Goal: Task Accomplishment & Management: Use online tool/utility

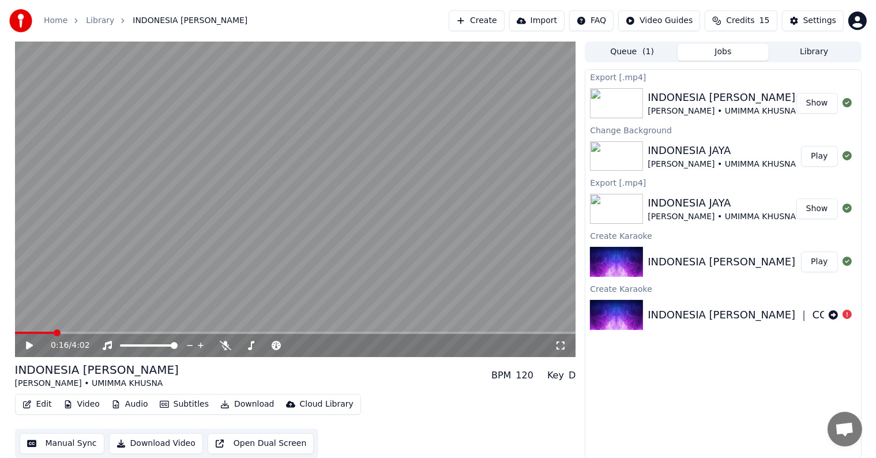
click at [494, 29] on button "Create" at bounding box center [477, 20] width 56 height 21
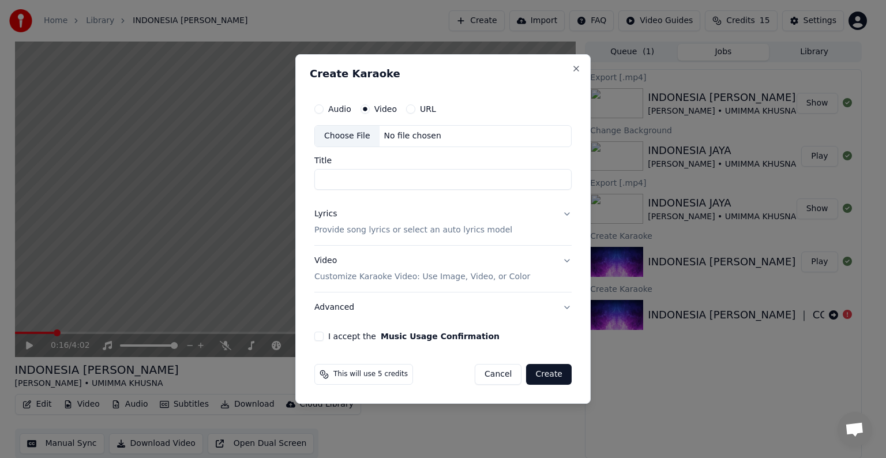
click at [406, 110] on button "URL" at bounding box center [410, 108] width 9 height 9
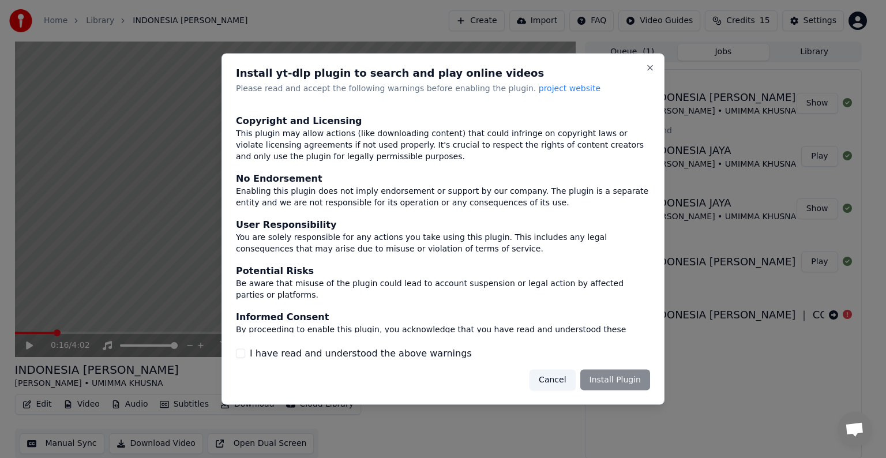
scroll to position [50, 0]
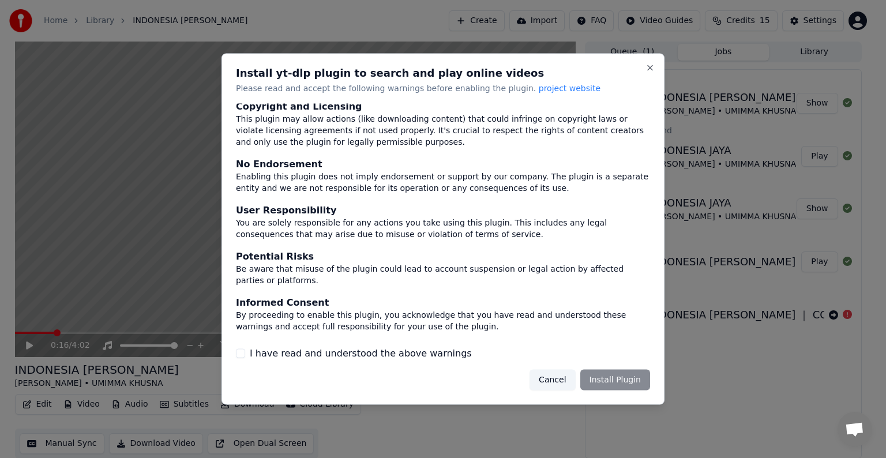
click at [370, 354] on label "I have read and understood the above warnings" at bounding box center [361, 353] width 222 height 14
click at [245, 354] on button "I have read and understood the above warnings" at bounding box center [240, 352] width 9 height 9
click at [637, 380] on button "Install Plugin" at bounding box center [615, 379] width 70 height 21
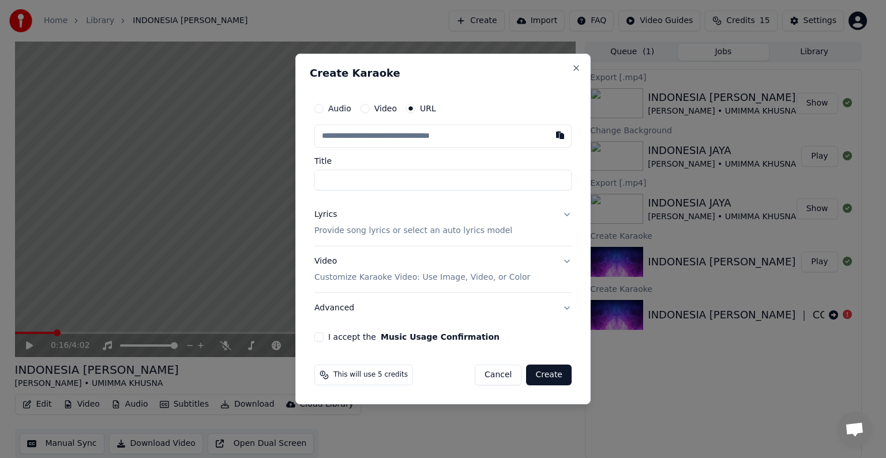
paste input "**********"
type input "**********"
click at [487, 131] on input "text" at bounding box center [442, 136] width 257 height 23
paste input "**********"
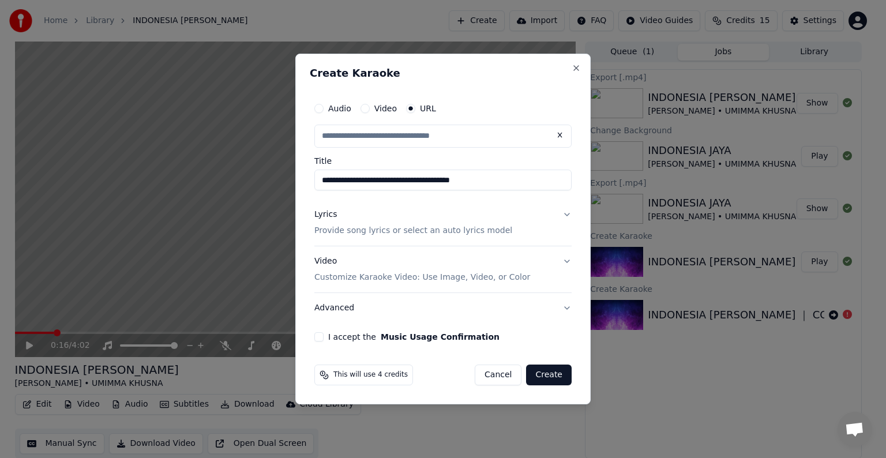
type input "**********"
click at [487, 132] on input "text" at bounding box center [442, 136] width 257 height 23
type input "**********"
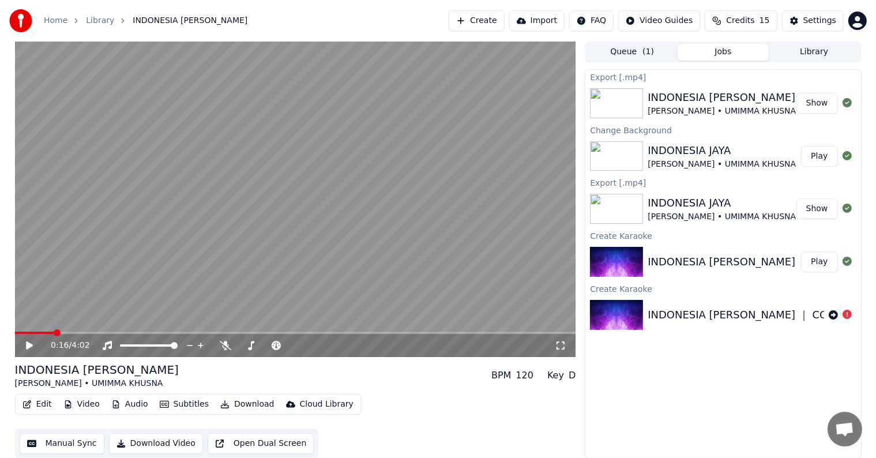
click at [52, 13] on div "Home Library [GEOGRAPHIC_DATA][PERSON_NAME][GEOGRAPHIC_DATA]" at bounding box center [128, 20] width 238 height 23
click at [52, 15] on link "Home" at bounding box center [56, 21] width 24 height 12
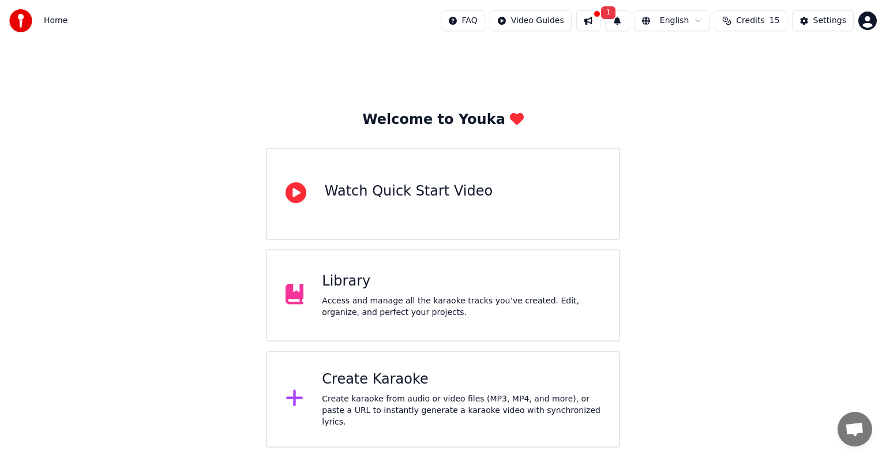
click at [406, 382] on div "Create Karaoke" at bounding box center [461, 379] width 278 height 18
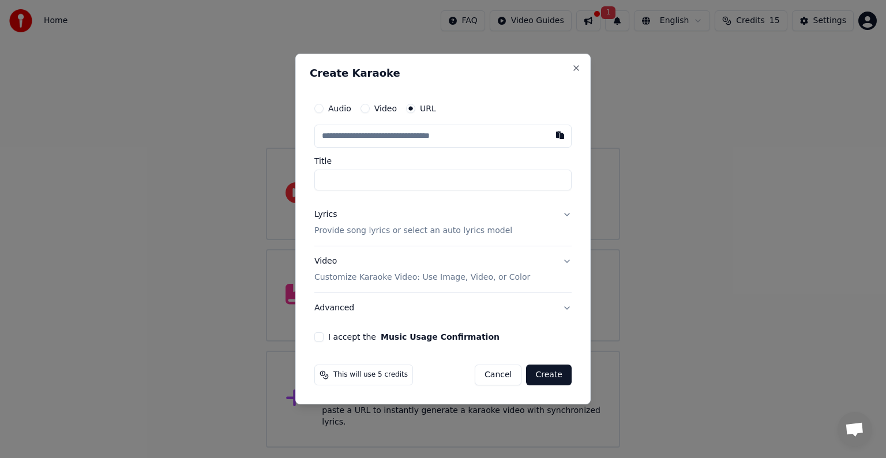
click at [363, 108] on button "Video" at bounding box center [364, 108] width 9 height 9
click at [336, 137] on div "Choose File" at bounding box center [347, 136] width 65 height 21
type input "**********"
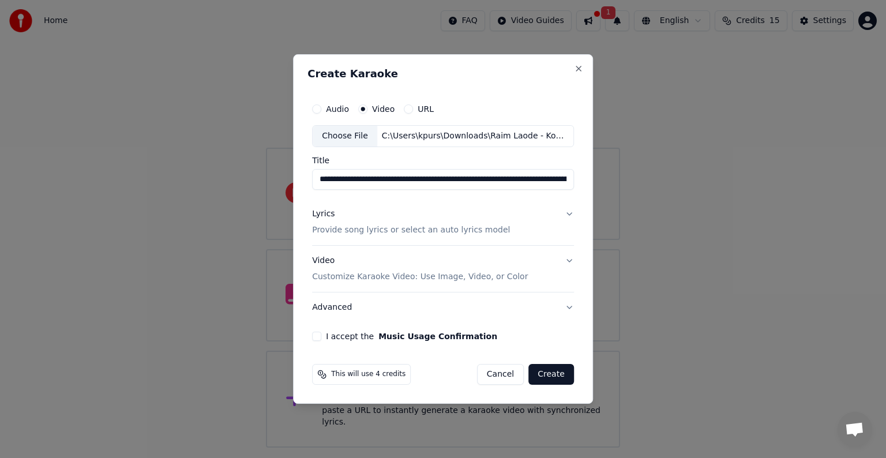
click at [463, 219] on div "Lyrics Provide song lyrics or select an auto lyrics model" at bounding box center [411, 222] width 198 height 28
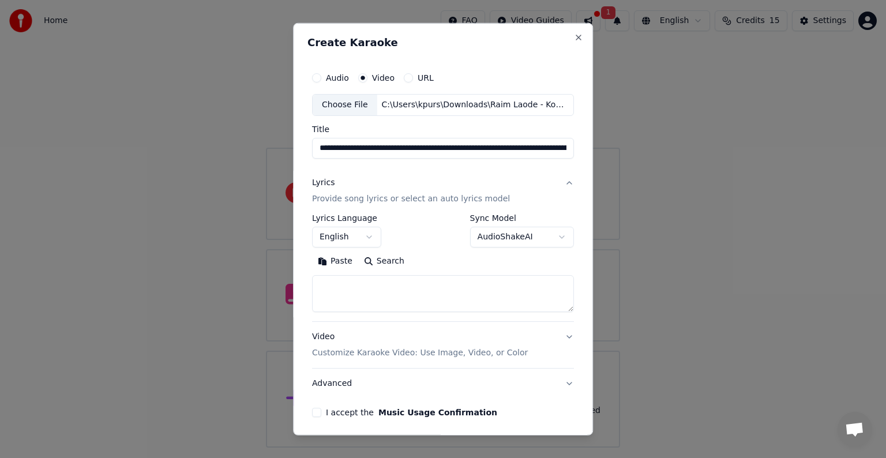
click at [356, 231] on button "English" at bounding box center [346, 237] width 69 height 21
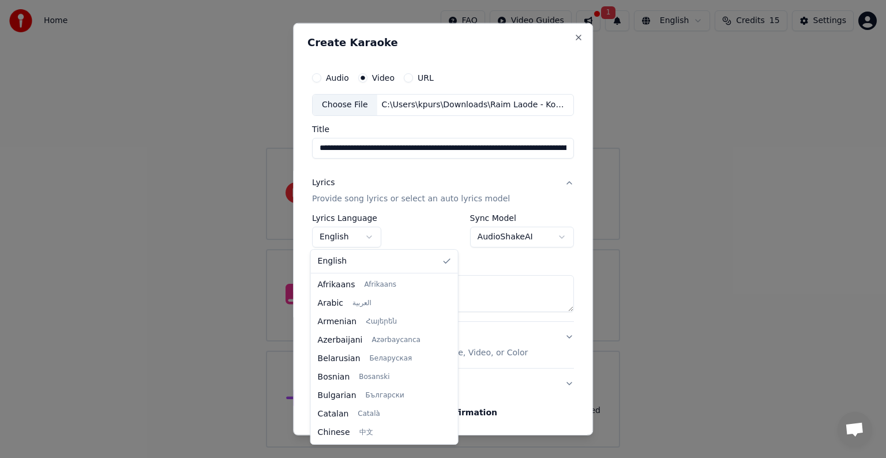
scroll to position [351, 0]
select select "**"
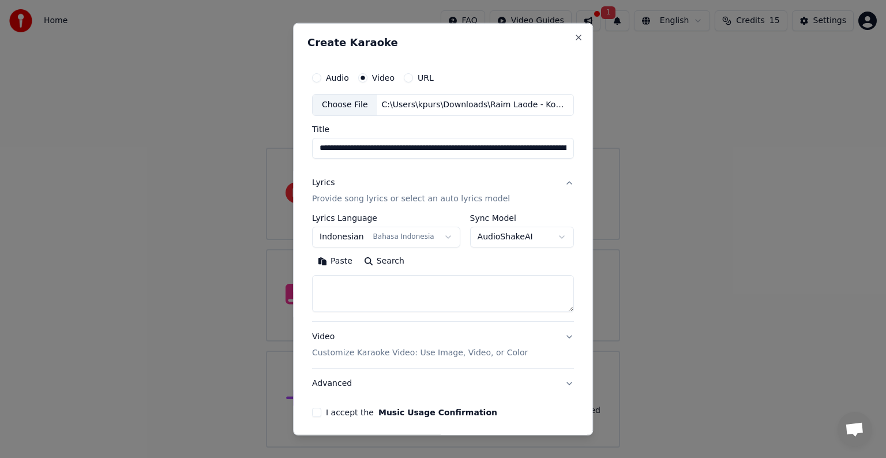
click at [474, 284] on textarea at bounding box center [443, 293] width 262 height 37
paste textarea "**********"
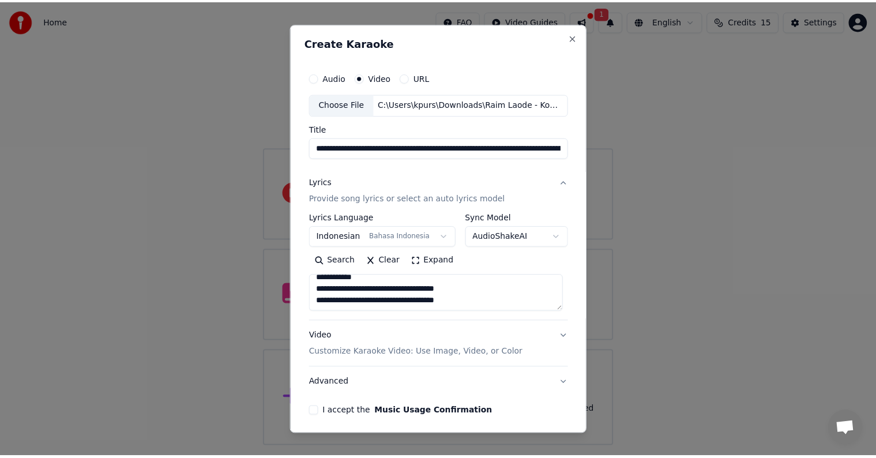
scroll to position [44, 0]
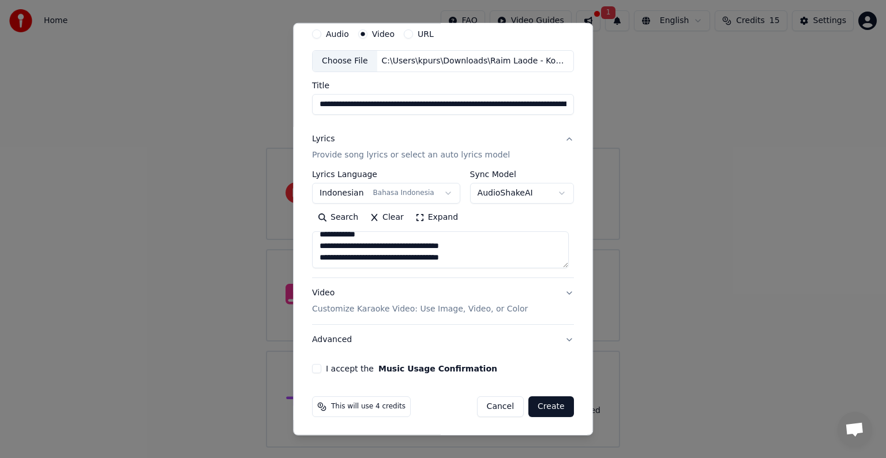
type textarea "**********"
click at [332, 366] on label "I accept the Music Usage Confirmation" at bounding box center [411, 368] width 171 height 8
click at [321, 366] on button "I accept the Music Usage Confirmation" at bounding box center [316, 368] width 9 height 9
click at [535, 405] on button "Create" at bounding box center [551, 406] width 46 height 21
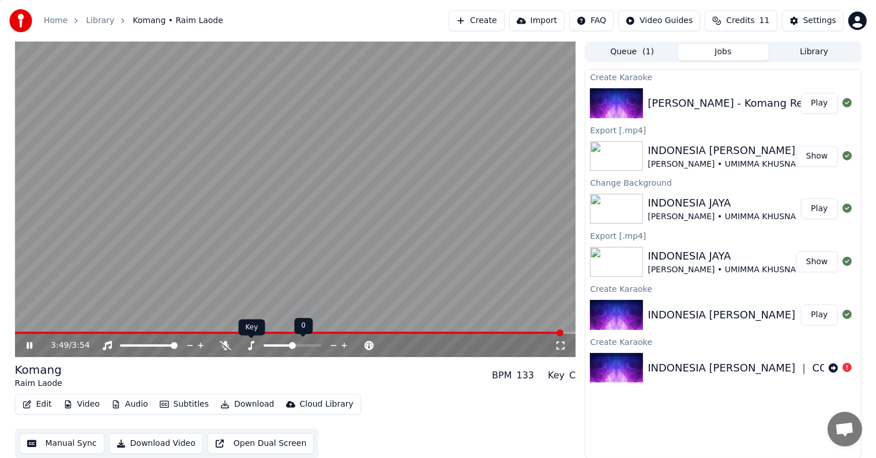
click at [250, 345] on icon at bounding box center [251, 345] width 12 height 9
click at [249, 345] on icon at bounding box center [251, 345] width 12 height 9
click at [247, 348] on icon at bounding box center [251, 345] width 12 height 9
click at [34, 344] on icon at bounding box center [37, 345] width 27 height 9
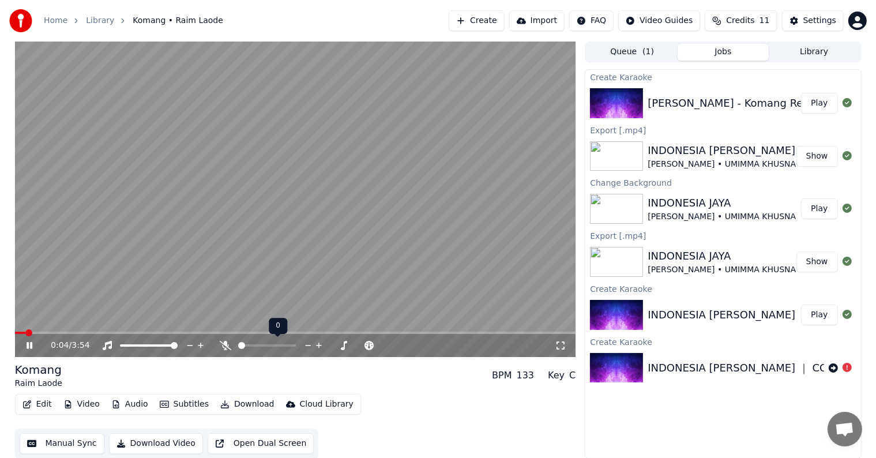
click at [244, 346] on span at bounding box center [241, 345] width 7 height 7
click at [260, 347] on div at bounding box center [277, 346] width 93 height 12
click at [262, 342] on div at bounding box center [277, 346] width 93 height 12
click at [263, 346] on span at bounding box center [267, 345] width 58 height 2
click at [269, 346] on span at bounding box center [267, 345] width 58 height 2
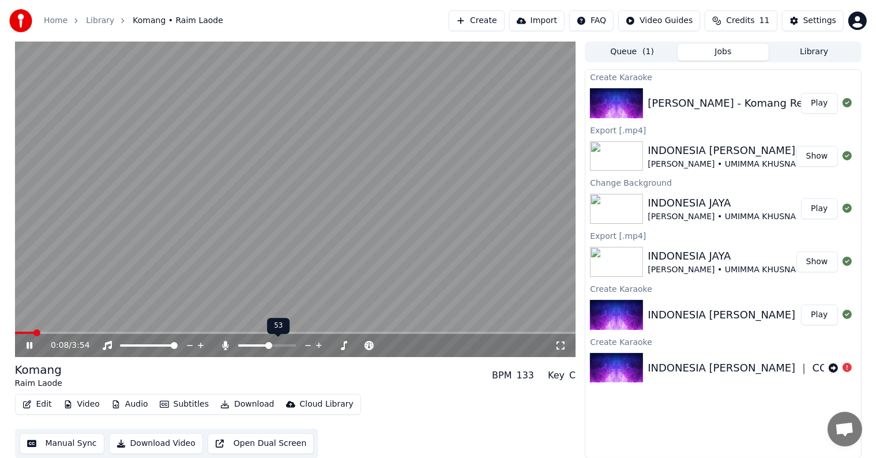
click at [276, 344] on div at bounding box center [277, 346] width 93 height 12
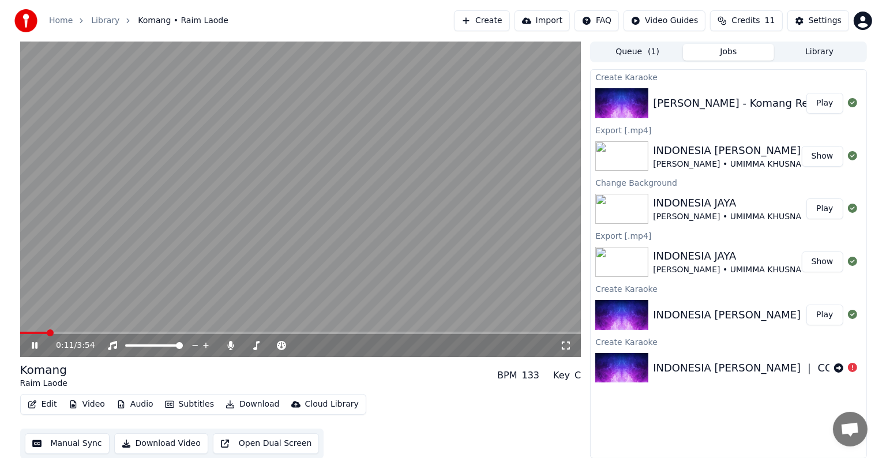
scroll to position [1, 0]
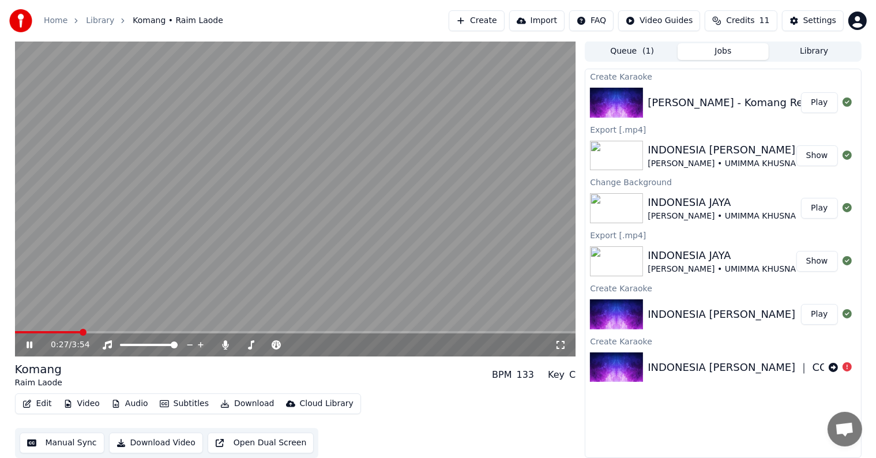
click at [30, 340] on icon at bounding box center [37, 344] width 27 height 9
click at [250, 348] on icon at bounding box center [251, 344] width 6 height 9
click at [226, 348] on icon at bounding box center [226, 344] width 12 height 9
click at [253, 348] on icon at bounding box center [251, 344] width 12 height 9
click at [26, 345] on icon at bounding box center [29, 345] width 7 height 8
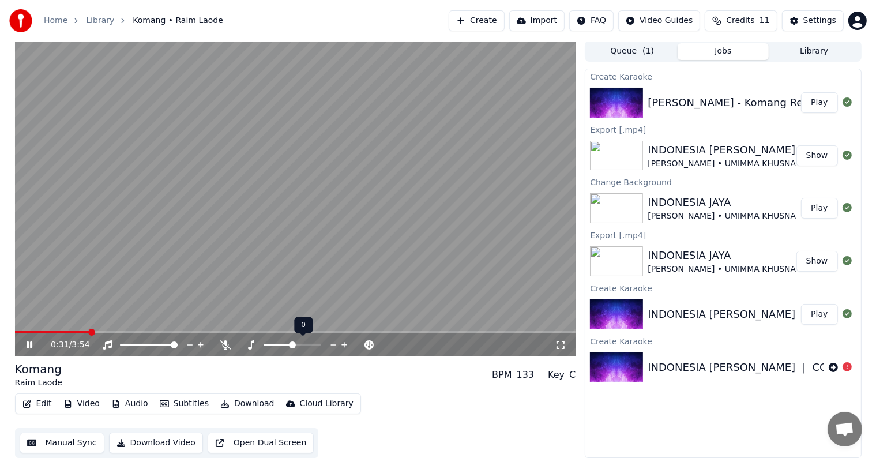
click at [302, 344] on span at bounding box center [293, 345] width 58 height 2
click at [292, 344] on span at bounding box center [278, 345] width 29 height 2
click at [303, 344] on span at bounding box center [296, 345] width 14 height 2
click at [311, 344] on span at bounding box center [318, 345] width 58 height 2
click at [275, 344] on icon at bounding box center [276, 344] width 9 height 9
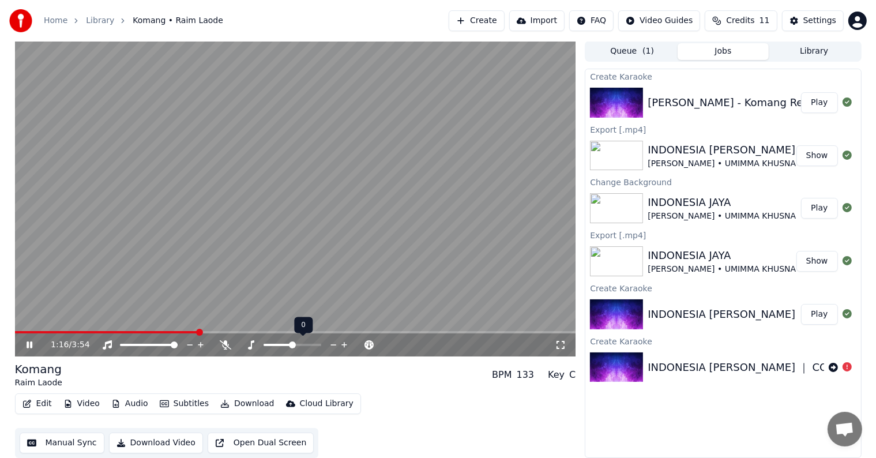
click at [297, 344] on span at bounding box center [293, 345] width 58 height 2
click at [285, 345] on span at bounding box center [276, 345] width 24 height 2
click at [254, 341] on icon at bounding box center [251, 344] width 6 height 9
click at [224, 342] on icon at bounding box center [226, 344] width 12 height 9
click at [29, 342] on icon at bounding box center [37, 344] width 27 height 9
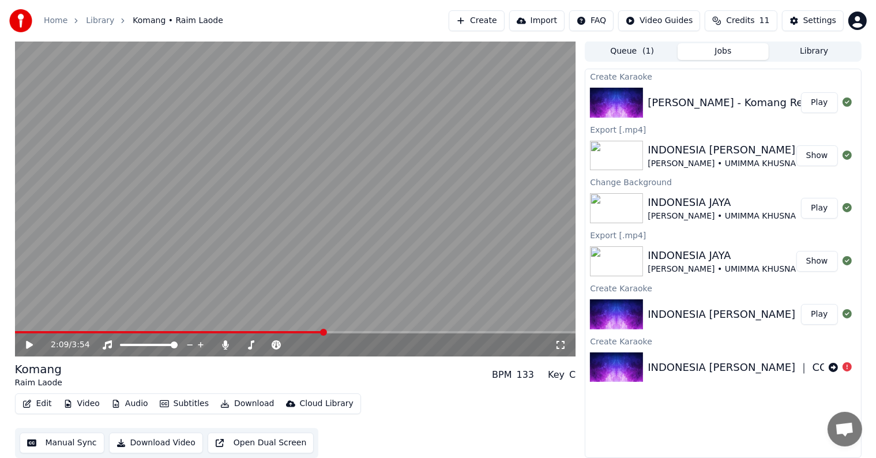
click at [29, 342] on icon at bounding box center [29, 345] width 7 height 8
click at [34, 344] on icon at bounding box center [37, 344] width 27 height 9
click at [15, 331] on span at bounding box center [15, 332] width 0 height 2
click at [32, 348] on icon at bounding box center [37, 344] width 27 height 9
click at [300, 344] on span at bounding box center [293, 345] width 58 height 2
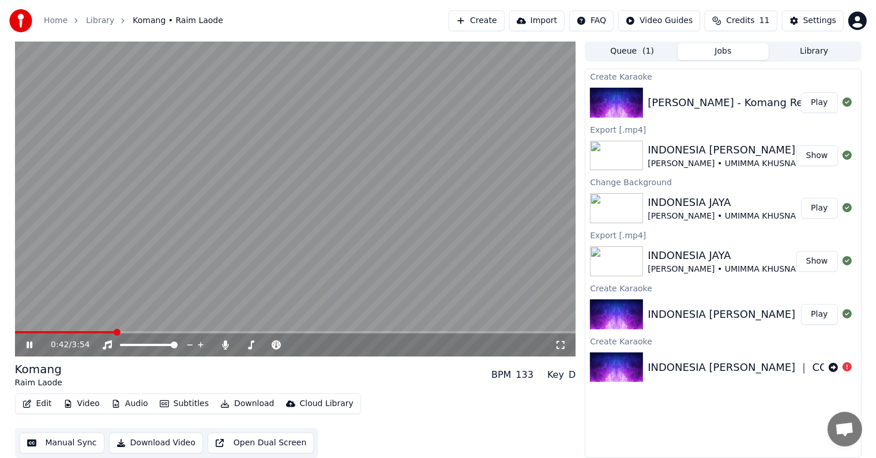
click at [115, 332] on span at bounding box center [65, 332] width 100 height 2
click at [106, 332] on span at bounding box center [67, 332] width 105 height 2
click at [100, 330] on video at bounding box center [295, 198] width 561 height 315
click at [24, 331] on span at bounding box center [20, 332] width 10 height 2
click at [28, 347] on icon at bounding box center [29, 345] width 7 height 8
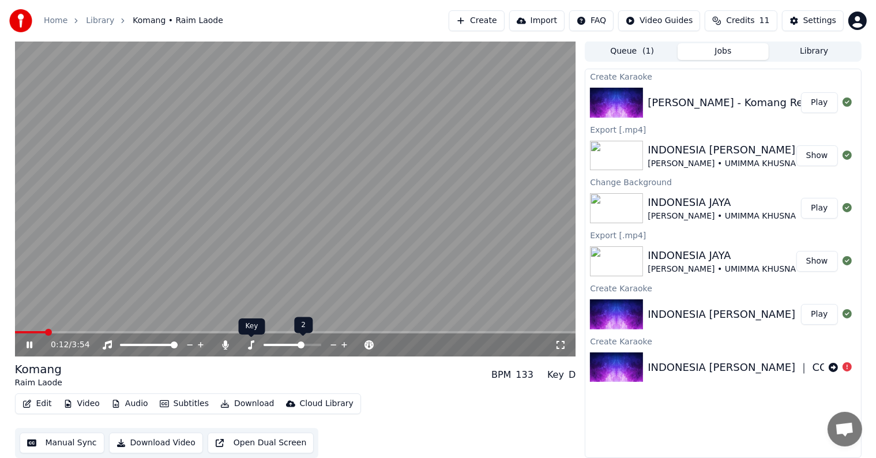
click at [250, 345] on icon at bounding box center [251, 344] width 12 height 9
click at [35, 348] on icon at bounding box center [37, 344] width 27 height 9
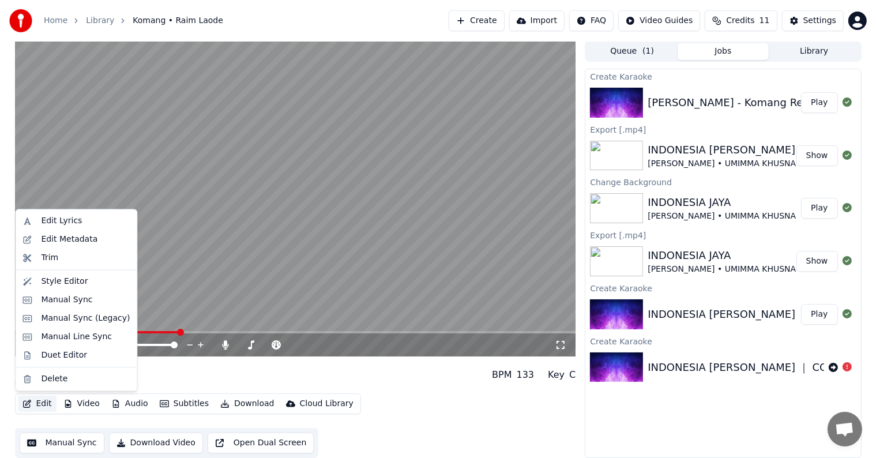
click at [52, 406] on button "Edit" at bounding box center [37, 404] width 39 height 16
click at [49, 238] on div "Edit Metadata" at bounding box center [69, 240] width 57 height 12
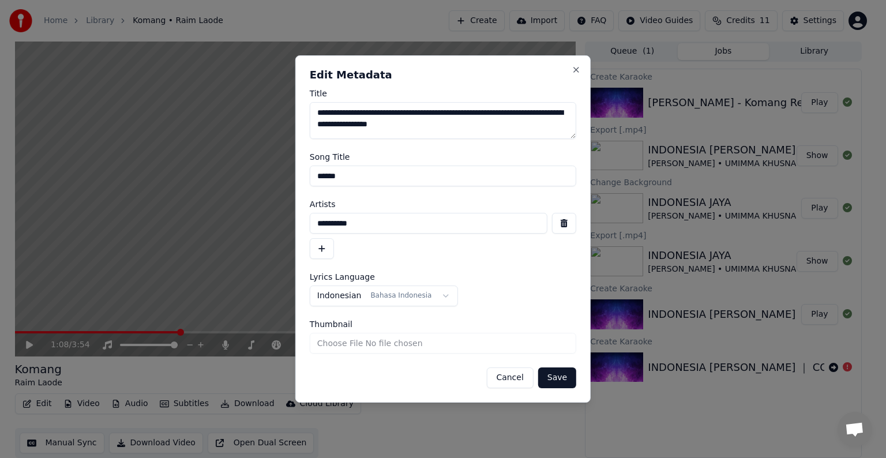
click at [378, 123] on textarea "**********" at bounding box center [443, 120] width 266 height 37
drag, startPoint x: 498, startPoint y: 123, endPoint x: 417, endPoint y: 137, distance: 82.4
click at [417, 137] on textarea "**********" at bounding box center [443, 120] width 266 height 37
click at [313, 106] on textarea "**********" at bounding box center [443, 120] width 266 height 37
type textarea "**********"
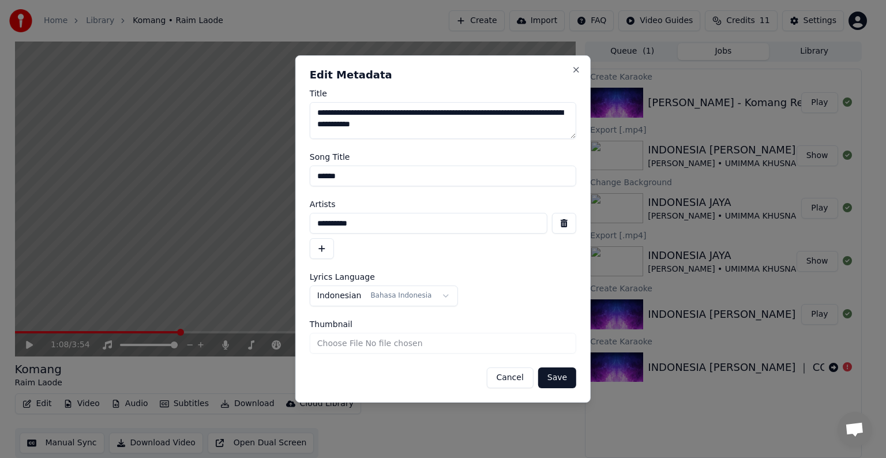
click at [344, 180] on input "******" at bounding box center [443, 175] width 266 height 21
click at [344, 176] on input "******" at bounding box center [443, 175] width 266 height 21
click at [344, 175] on input "******" at bounding box center [443, 175] width 266 height 21
paste input "**********"
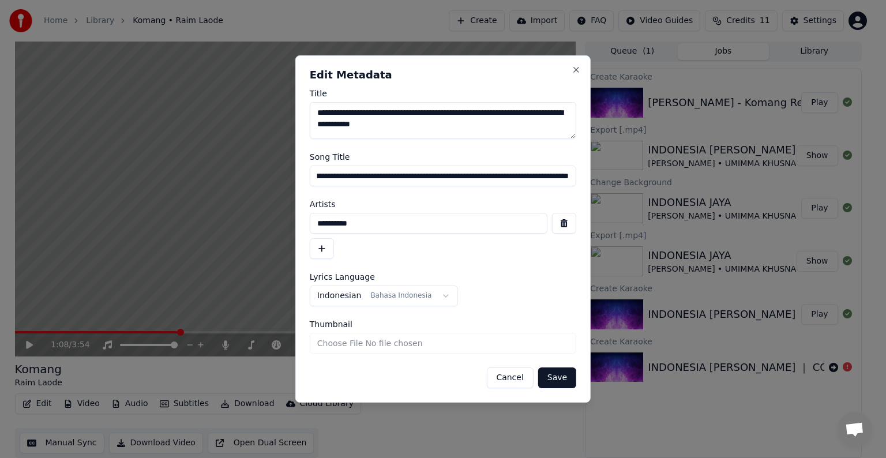
type input "**********"
click at [556, 377] on button "Save" at bounding box center [557, 377] width 38 height 21
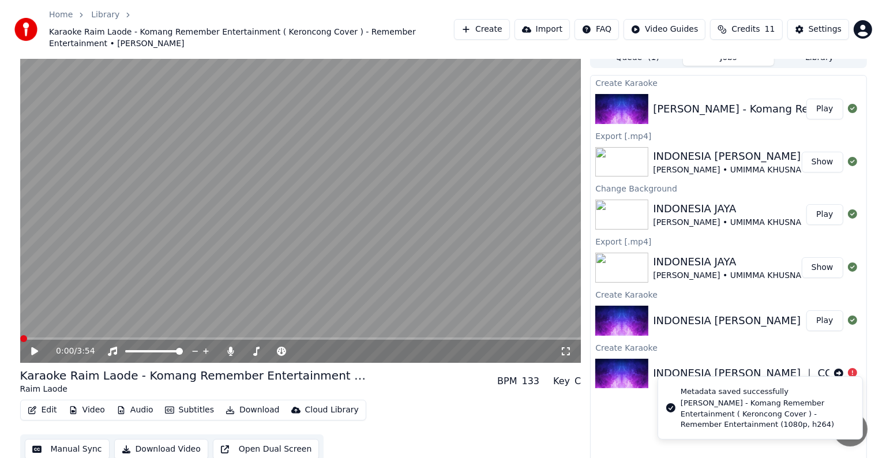
scroll to position [18, 0]
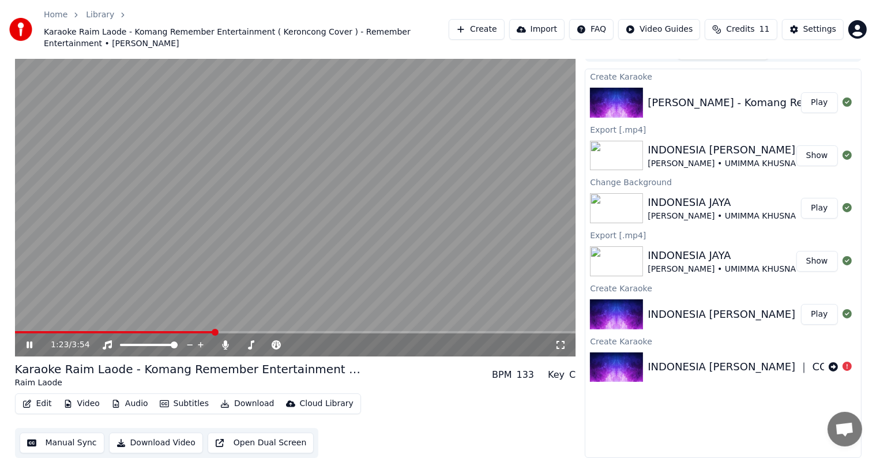
click at [33, 344] on icon at bounding box center [37, 344] width 27 height 9
click at [88, 406] on button "Video" at bounding box center [82, 404] width 46 height 16
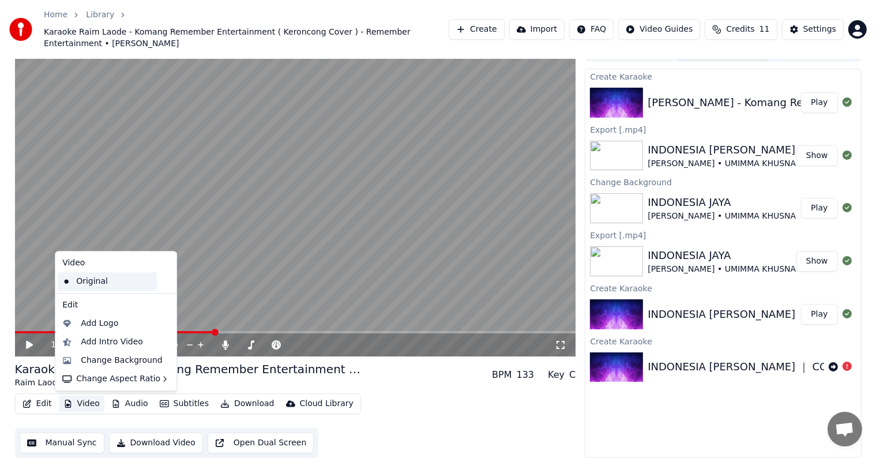
click at [98, 285] on div "Original" at bounding box center [107, 281] width 99 height 18
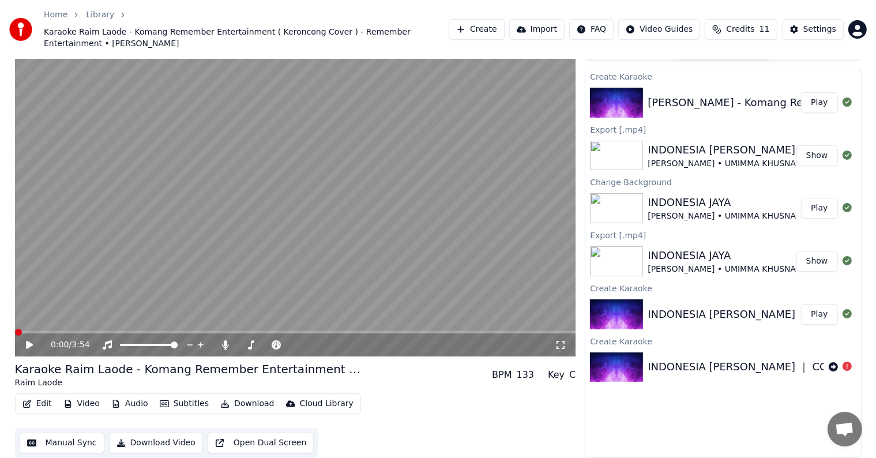
click at [70, 406] on icon "button" at bounding box center [67, 404] width 9 height 8
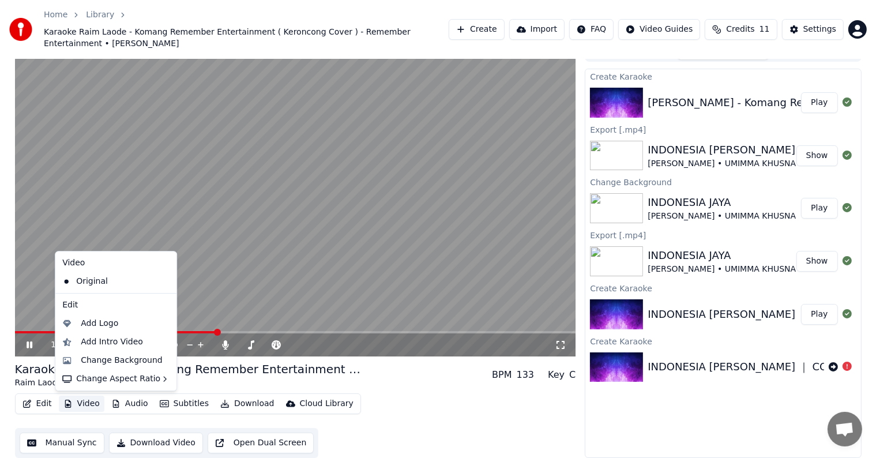
click at [161, 282] on icon at bounding box center [167, 281] width 13 height 9
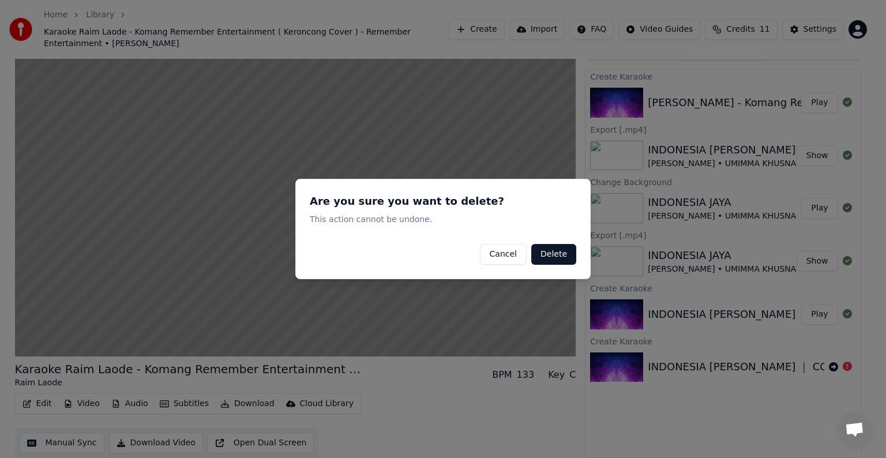
click at [551, 249] on button "Delete" at bounding box center [553, 254] width 45 height 21
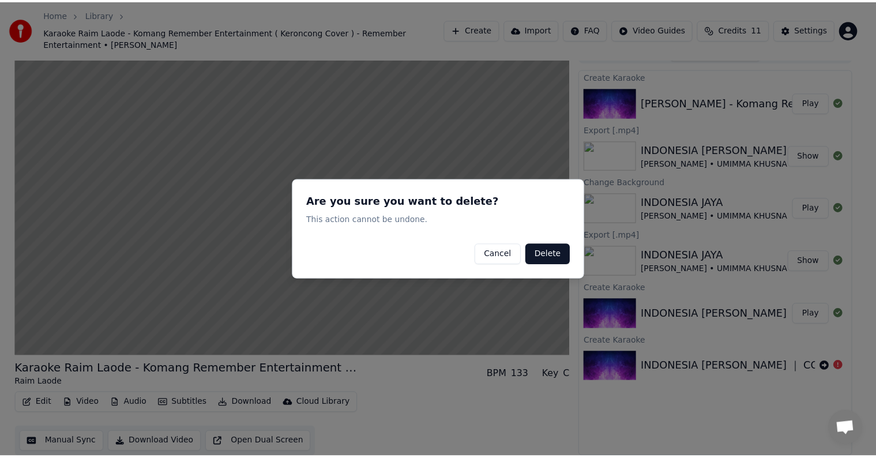
scroll to position [6, 0]
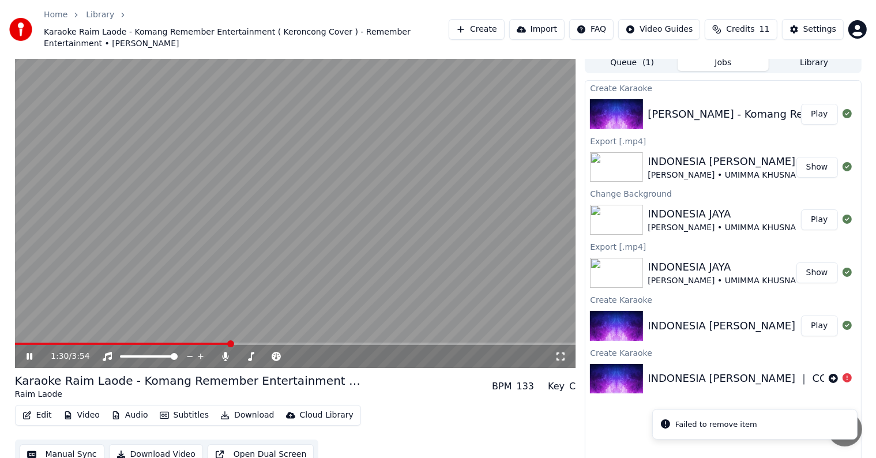
click at [32, 351] on div "1:30 / 3:54" at bounding box center [296, 357] width 552 height 12
click at [32, 355] on icon at bounding box center [37, 356] width 27 height 9
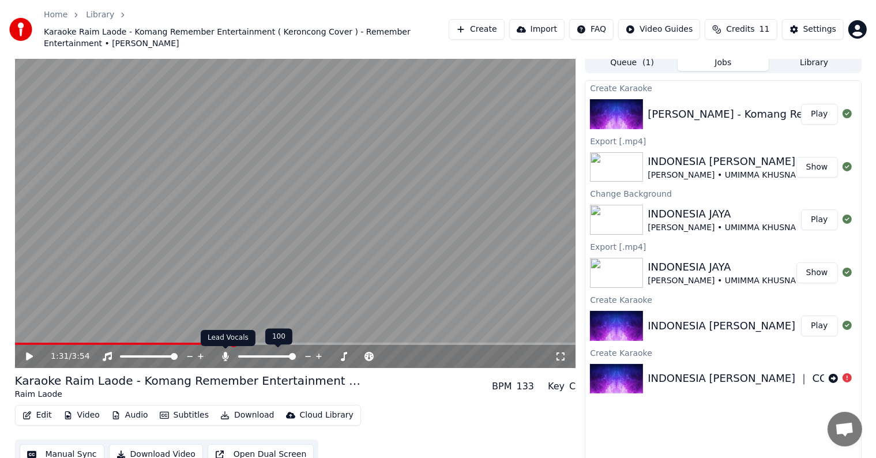
click at [225, 356] on icon at bounding box center [226, 356] width 6 height 9
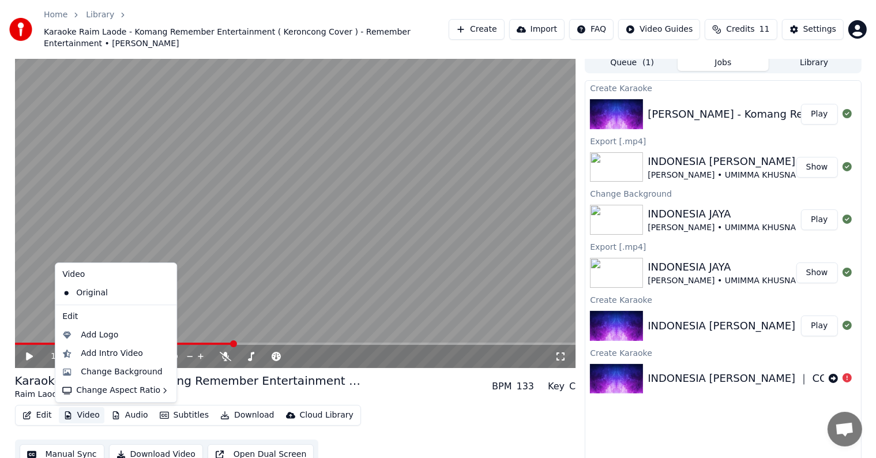
click at [74, 416] on button "Video" at bounding box center [82, 415] width 46 height 16
click at [161, 293] on icon at bounding box center [167, 292] width 13 height 9
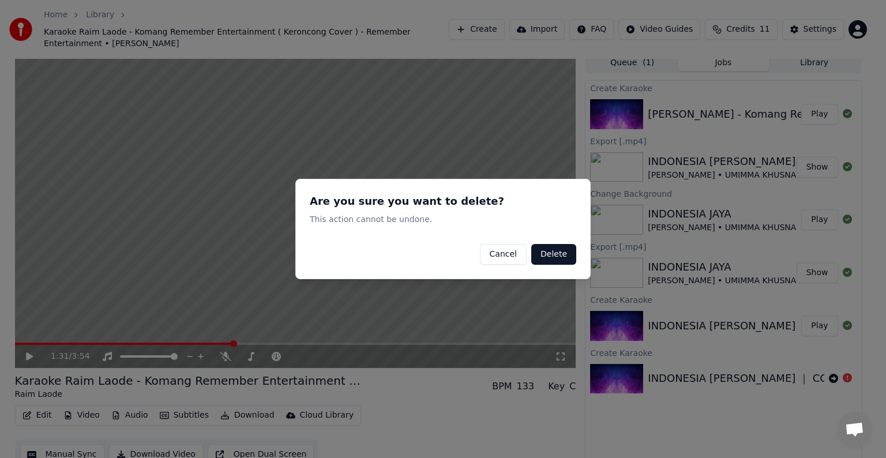
click at [539, 250] on button "Delete" at bounding box center [553, 254] width 45 height 21
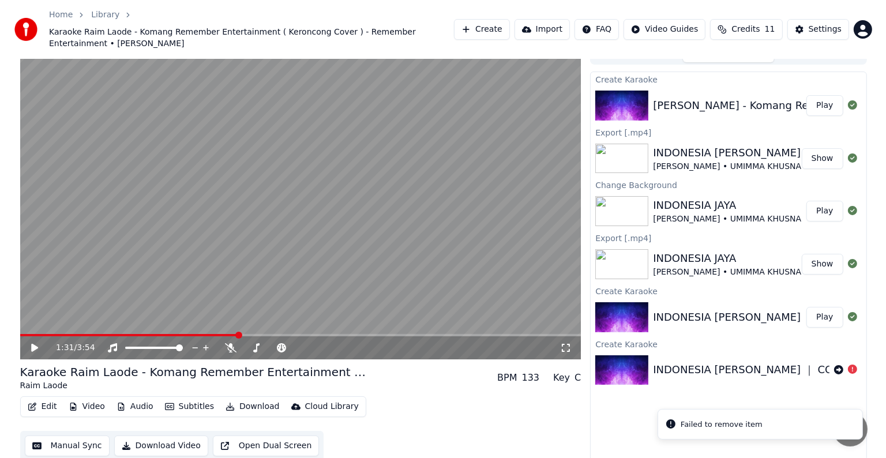
scroll to position [18, 0]
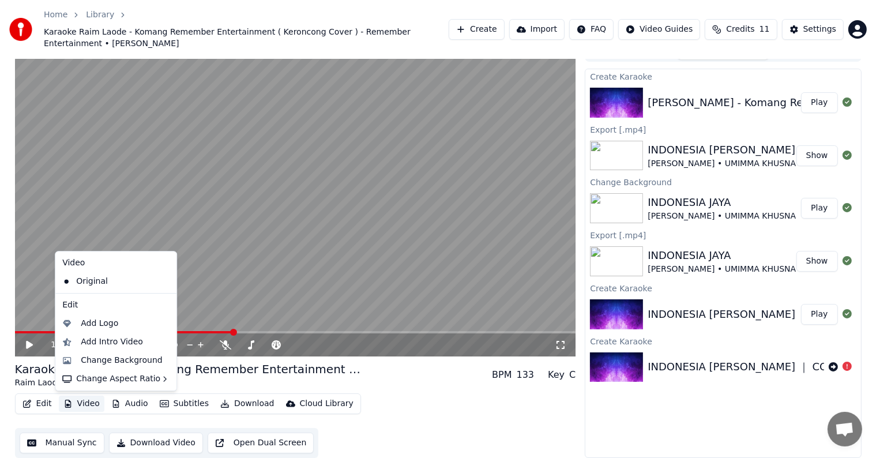
click at [89, 404] on button "Video" at bounding box center [82, 404] width 46 height 16
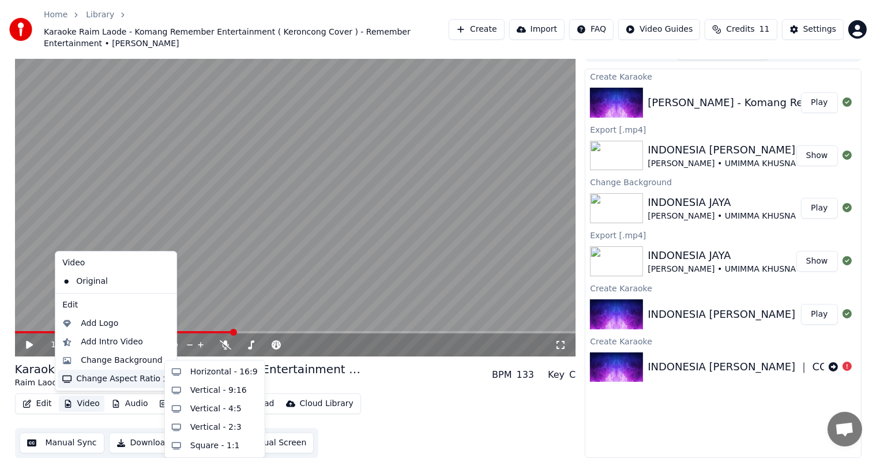
click at [125, 375] on div "Change Aspect Ratio" at bounding box center [116, 379] width 116 height 18
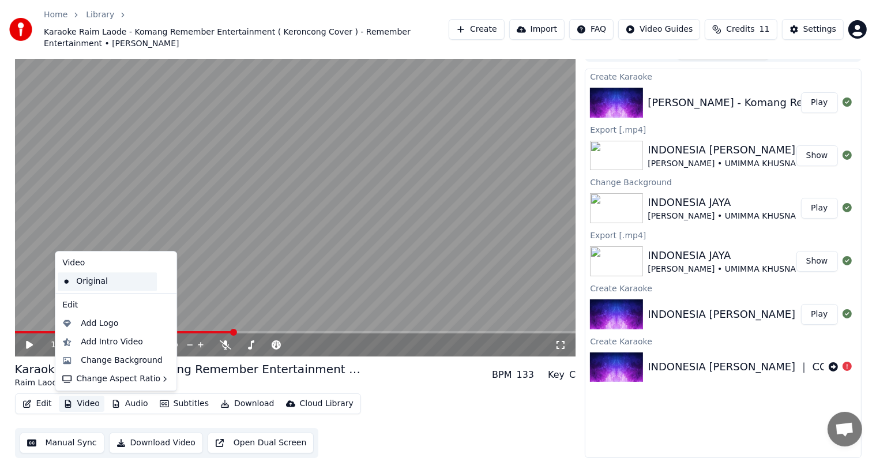
click at [99, 285] on div "Original" at bounding box center [107, 281] width 99 height 18
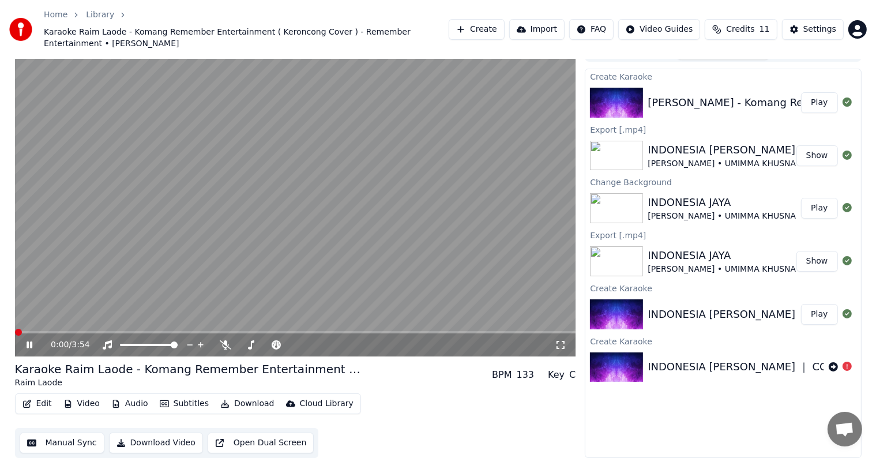
click at [94, 399] on button "Video" at bounding box center [82, 404] width 46 height 16
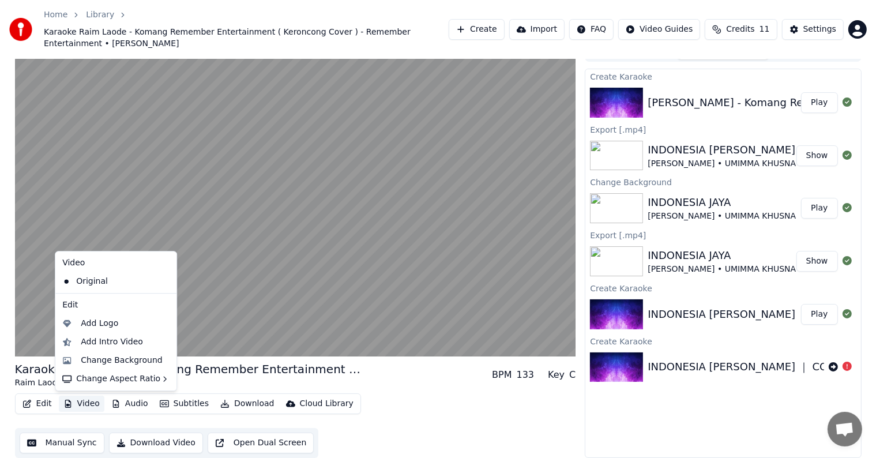
click at [161, 280] on icon at bounding box center [165, 281] width 8 height 9
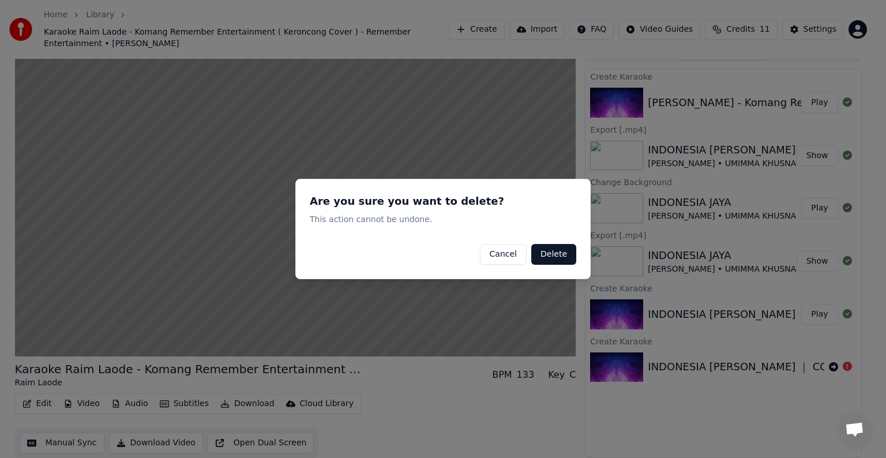
click at [560, 248] on button "Delete" at bounding box center [553, 254] width 45 height 21
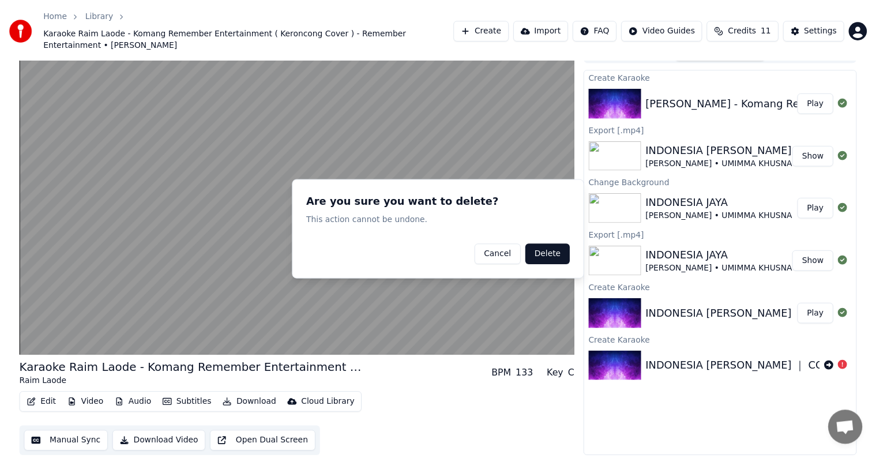
scroll to position [6, 0]
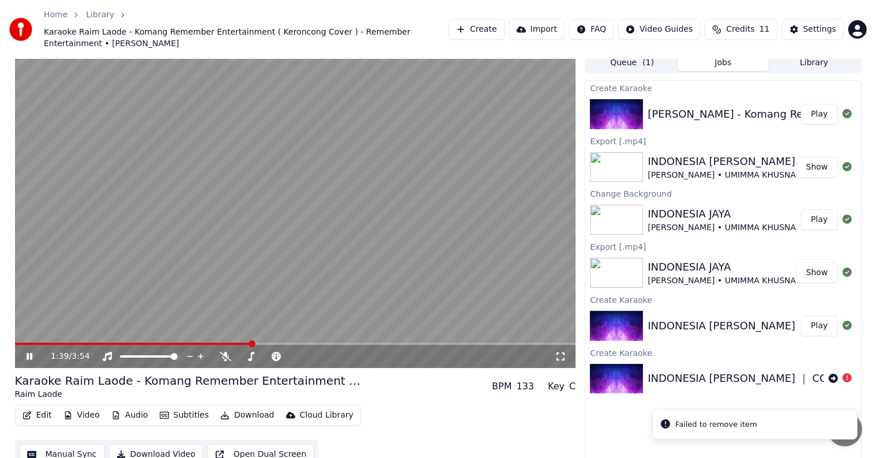
click at [32, 357] on icon at bounding box center [37, 356] width 27 height 9
click at [295, 358] on span at bounding box center [296, 356] width 7 height 7
click at [287, 356] on span at bounding box center [280, 356] width 33 height 2
click at [300, 353] on div at bounding box center [303, 357] width 93 height 12
click at [303, 353] on div at bounding box center [303, 357] width 93 height 12
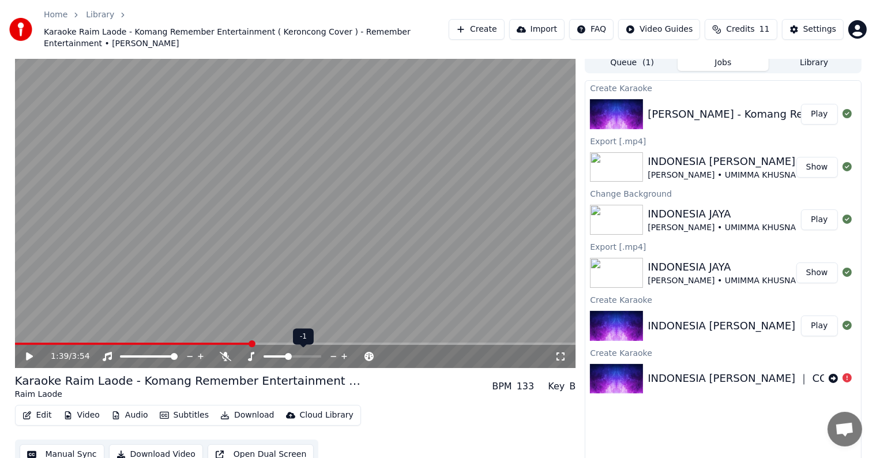
click at [305, 357] on div at bounding box center [303, 357] width 93 height 12
click at [307, 356] on span at bounding box center [293, 356] width 58 height 2
click at [300, 356] on span at bounding box center [285, 356] width 43 height 2
click at [32, 360] on icon at bounding box center [37, 356] width 27 height 9
click at [15, 347] on span at bounding box center [18, 343] width 7 height 7
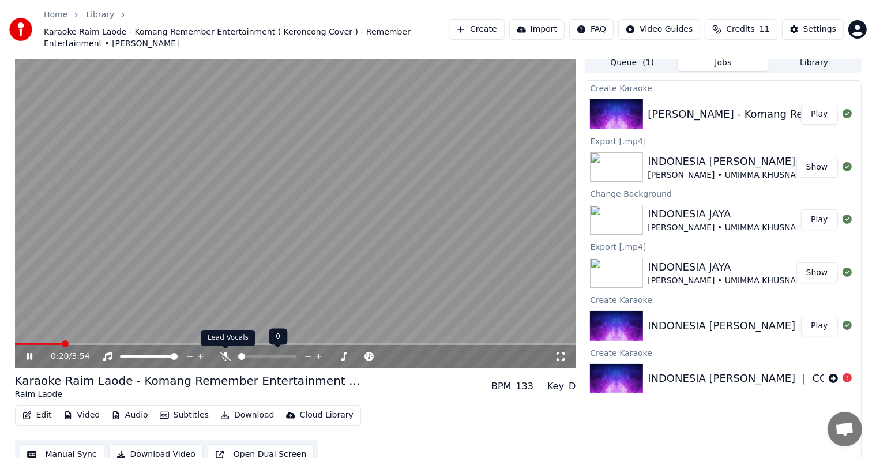
click at [225, 356] on icon at bounding box center [226, 356] width 12 height 9
click at [28, 359] on icon at bounding box center [30, 356] width 6 height 7
click at [44, 413] on button "Edit" at bounding box center [37, 415] width 39 height 16
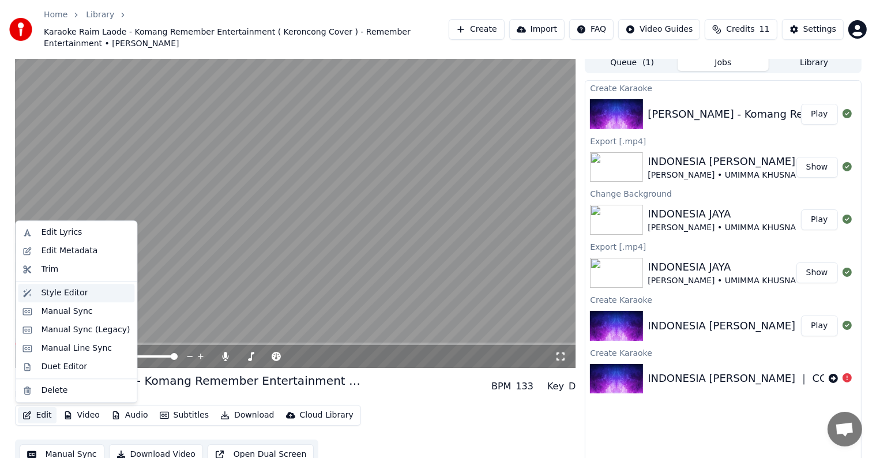
click at [84, 293] on div "Style Editor" at bounding box center [85, 293] width 89 height 12
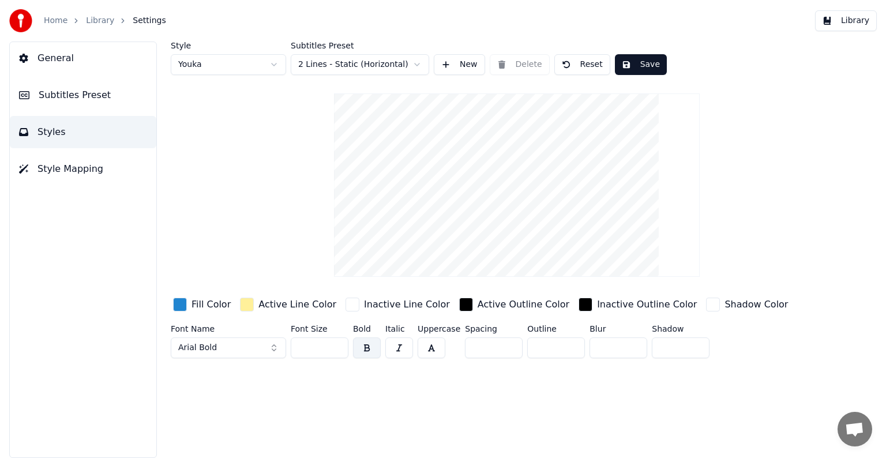
click at [108, 21] on link "Library" at bounding box center [100, 21] width 28 height 12
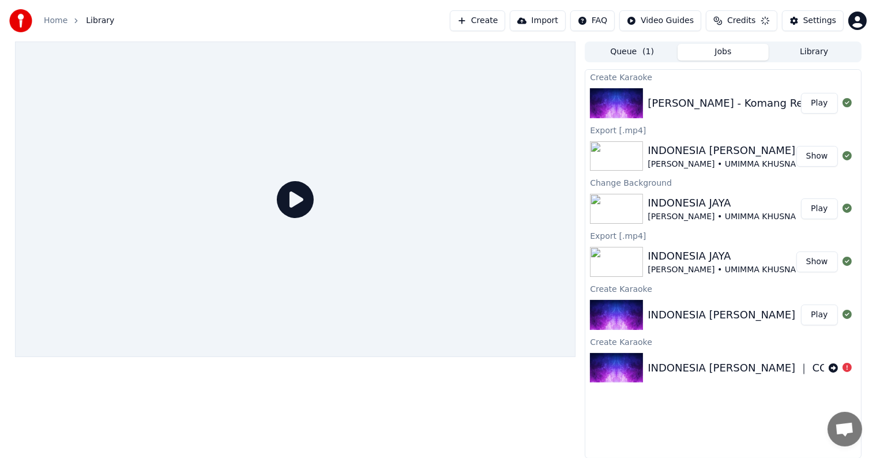
click at [819, 110] on button "Play" at bounding box center [819, 103] width 36 height 21
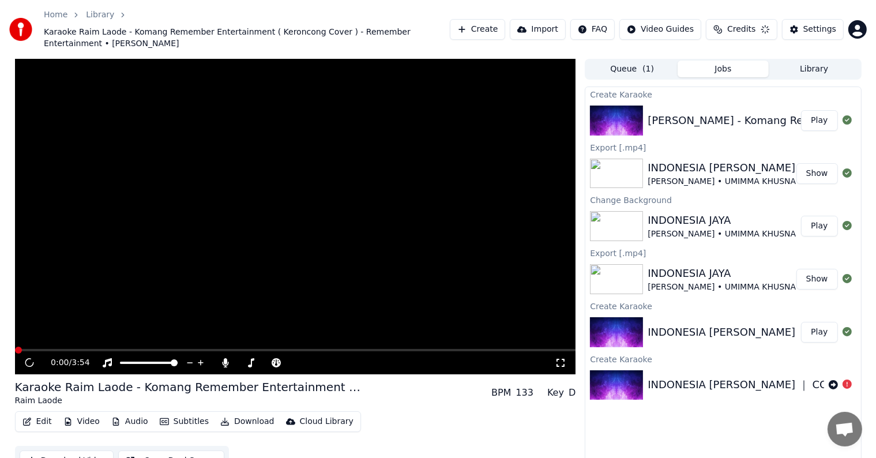
scroll to position [17, 0]
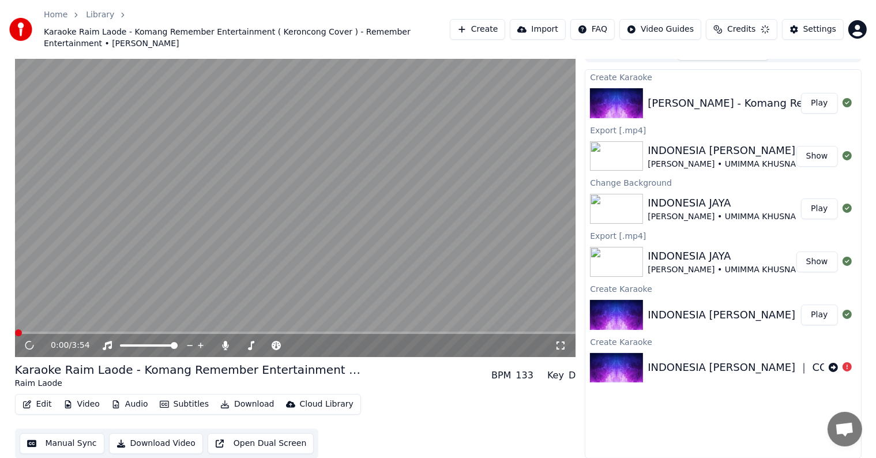
click at [44, 402] on button "Edit" at bounding box center [37, 404] width 39 height 16
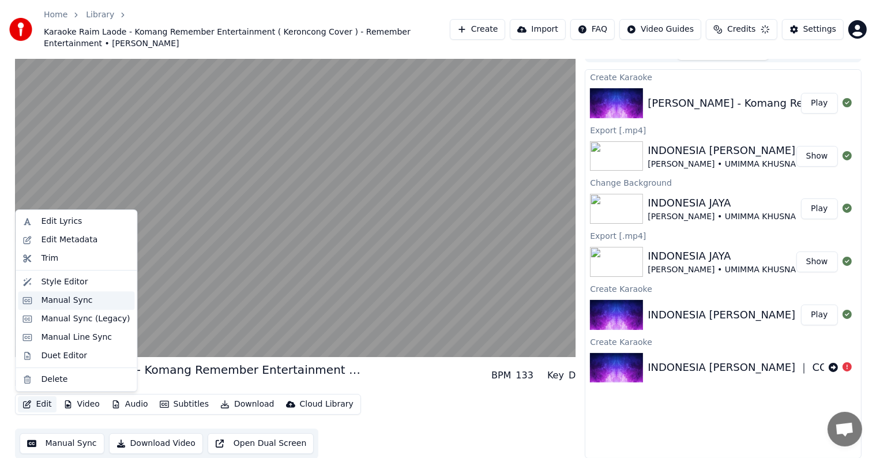
click at [81, 303] on div "Manual Sync" at bounding box center [66, 301] width 51 height 12
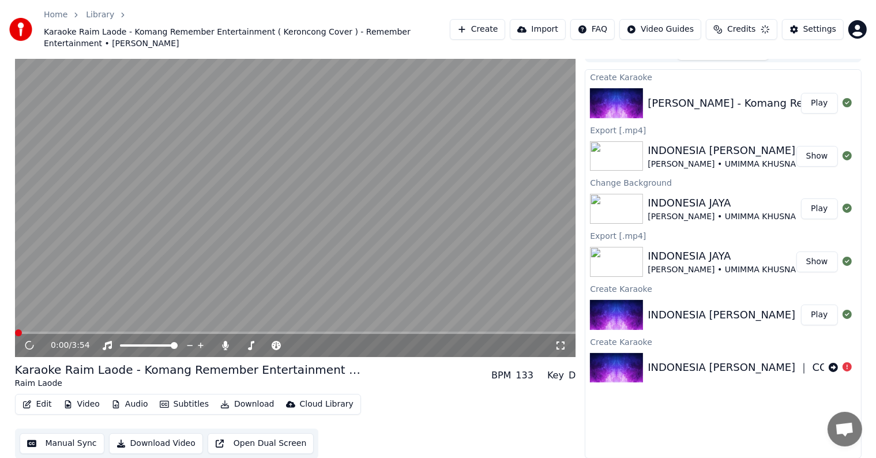
scroll to position [18, 0]
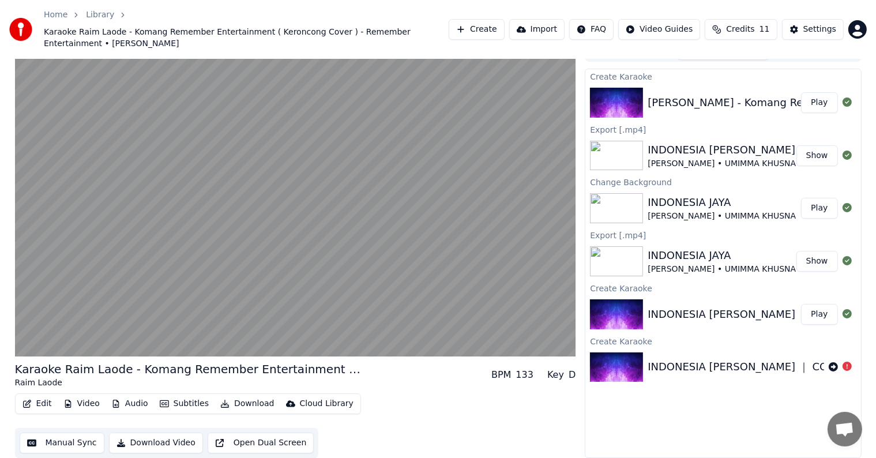
click at [398, 427] on div "Edit Video Audio Subtitles Download Cloud Library Manual Sync Download Video Op…" at bounding box center [295, 425] width 561 height 65
click at [62, 445] on button "Manual Sync" at bounding box center [62, 442] width 85 height 21
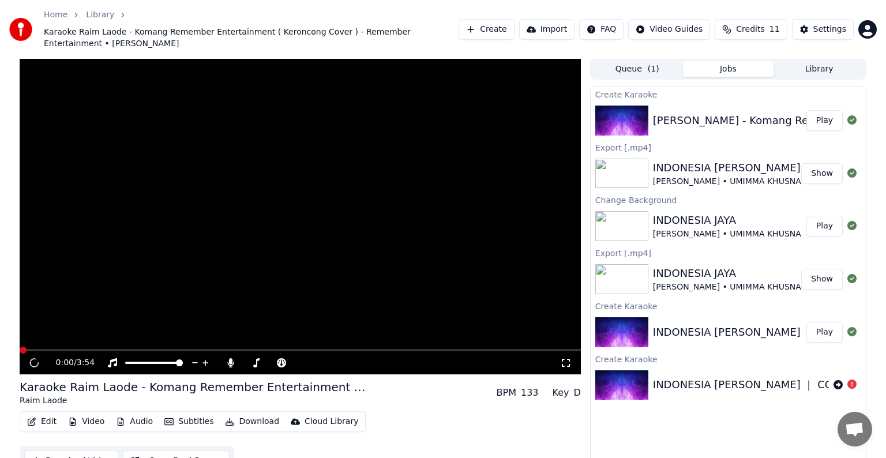
scroll to position [17, 0]
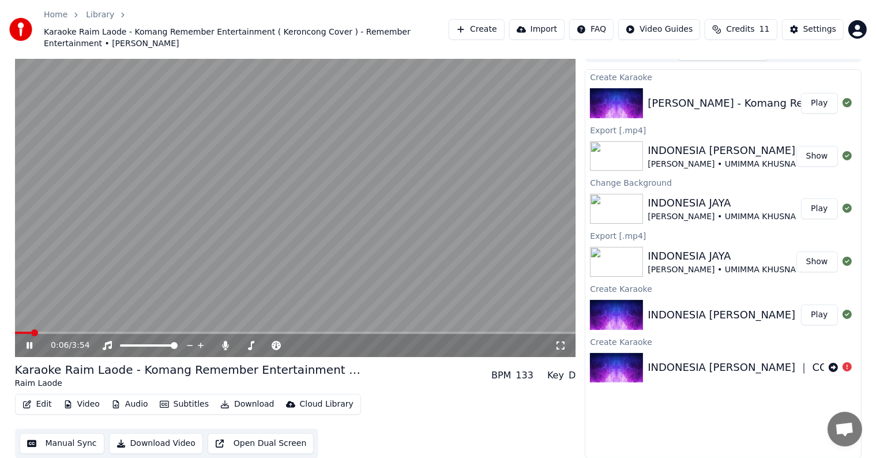
click at [42, 409] on button "Edit" at bounding box center [37, 404] width 39 height 16
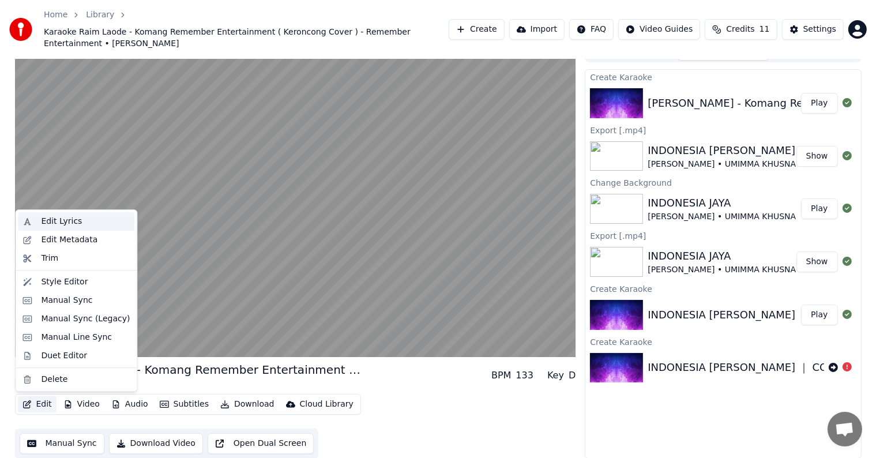
click at [89, 227] on div "Edit Lyrics" at bounding box center [85, 222] width 89 height 12
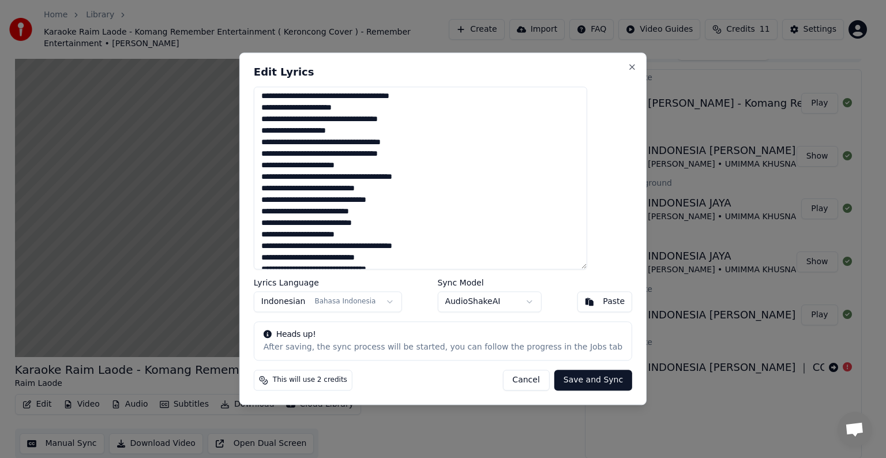
scroll to position [0, 0]
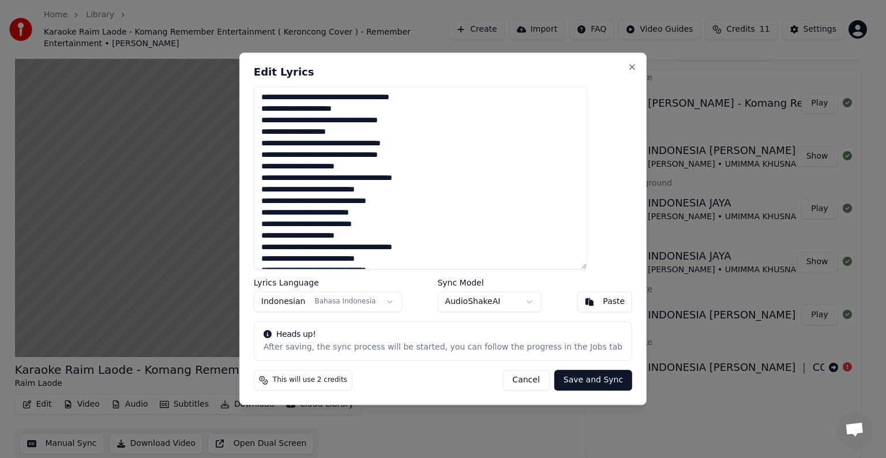
drag, startPoint x: 436, startPoint y: 62, endPoint x: 528, endPoint y: 67, distance: 91.8
click at [528, 67] on div "**********" at bounding box center [442, 228] width 407 height 352
click at [371, 118] on textarea "**********" at bounding box center [420, 177] width 333 height 183
type textarea "**********"
click at [559, 379] on button "Save and Sync" at bounding box center [593, 380] width 78 height 21
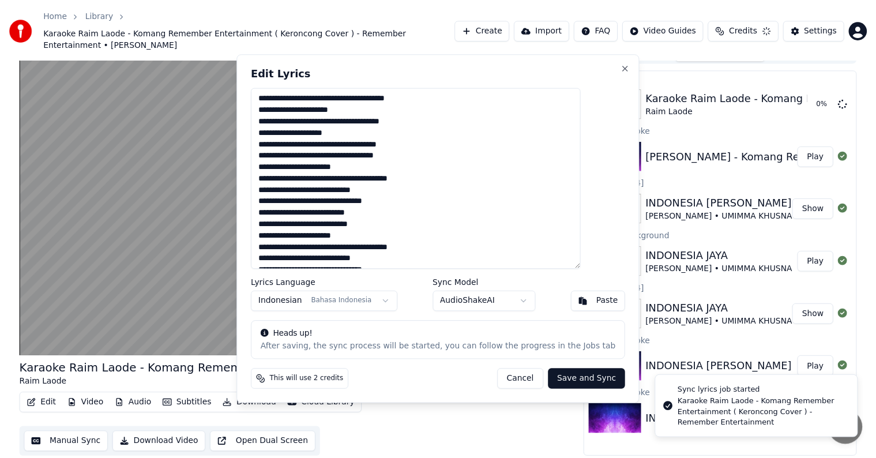
scroll to position [6, 0]
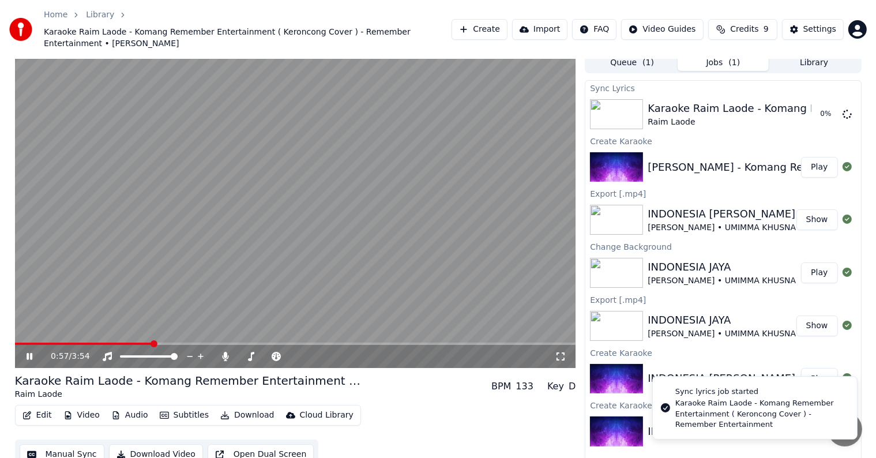
drag, startPoint x: 148, startPoint y: 341, endPoint x: 19, endPoint y: 343, distance: 129.2
click at [19, 343] on div "0:57 / 3:54" at bounding box center [295, 209] width 561 height 315
click at [32, 343] on span at bounding box center [84, 343] width 138 height 2
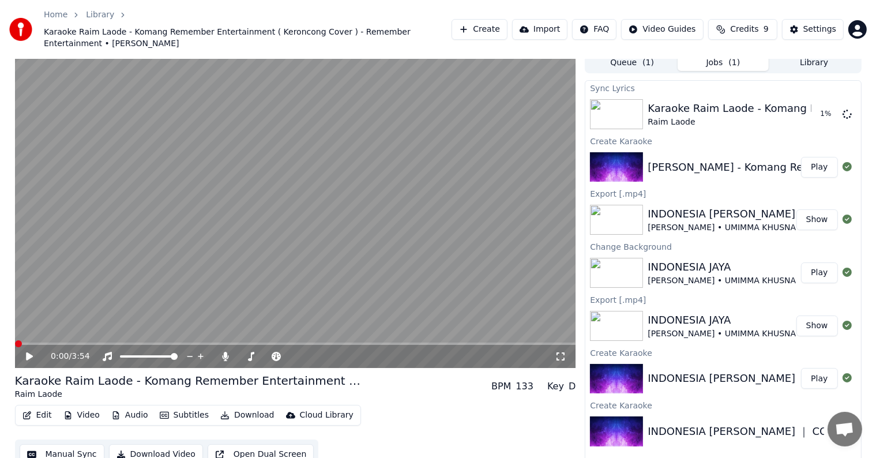
click at [15, 344] on span at bounding box center [15, 343] width 0 height 2
click at [27, 355] on icon at bounding box center [29, 356] width 7 height 8
click at [28, 360] on icon at bounding box center [37, 356] width 27 height 9
click at [33, 412] on button "Edit" at bounding box center [37, 415] width 39 height 16
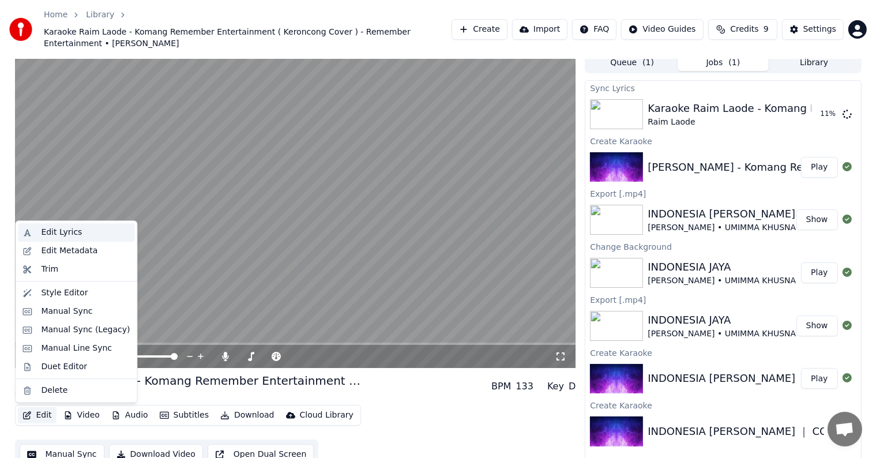
click at [89, 235] on div "Edit Lyrics" at bounding box center [85, 233] width 89 height 12
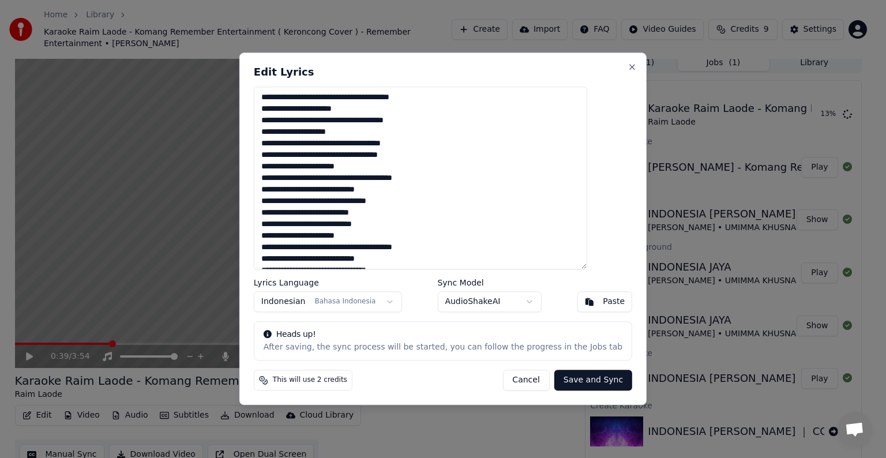
click at [586, 374] on button "Save and Sync" at bounding box center [593, 380] width 78 height 21
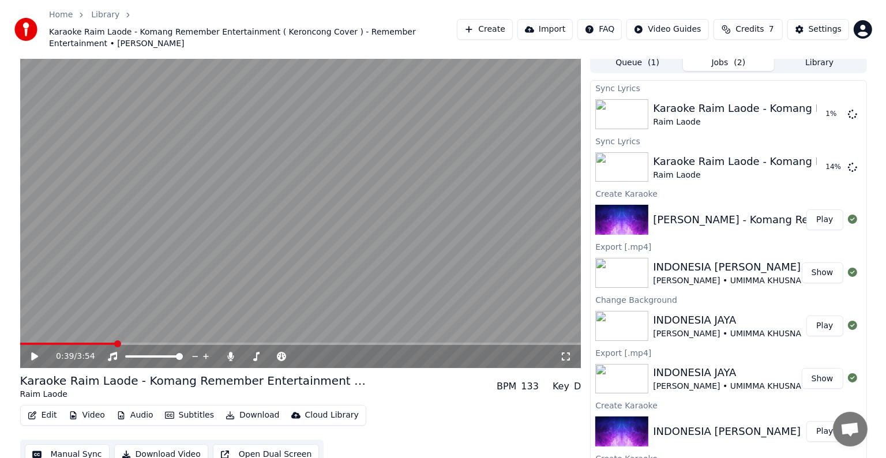
scroll to position [18, 0]
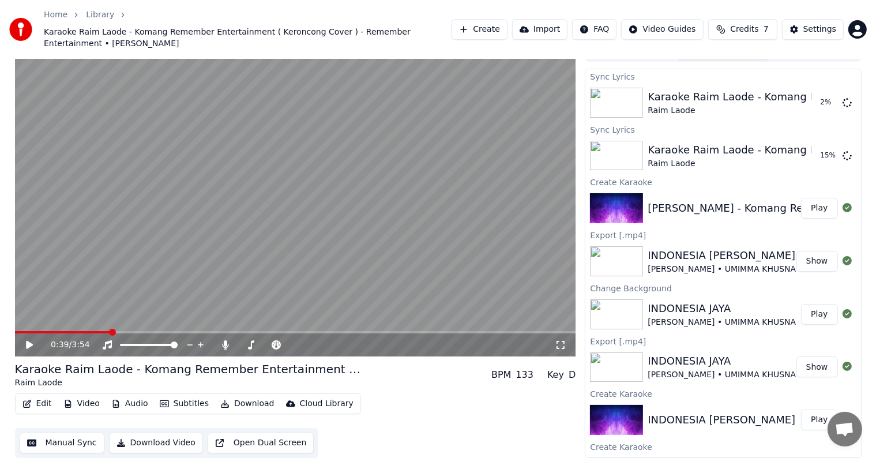
click at [76, 398] on button "Video" at bounding box center [82, 404] width 46 height 16
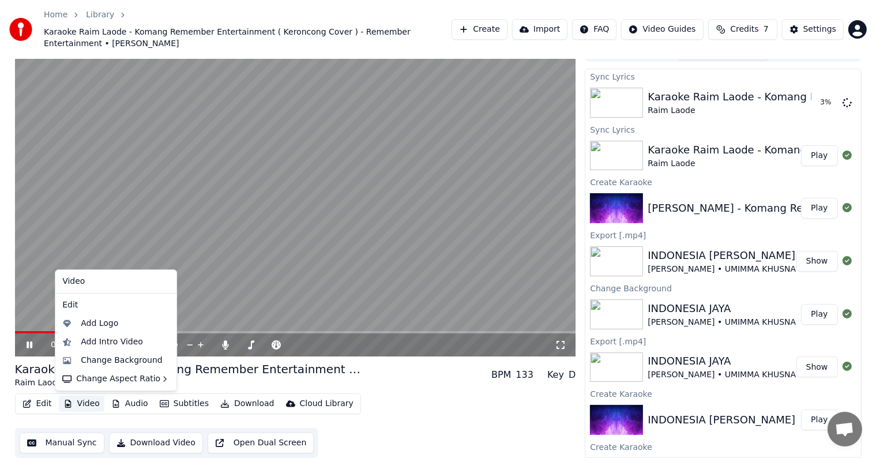
click at [149, 185] on video at bounding box center [295, 198] width 561 height 315
click at [97, 407] on button "Video" at bounding box center [82, 404] width 46 height 16
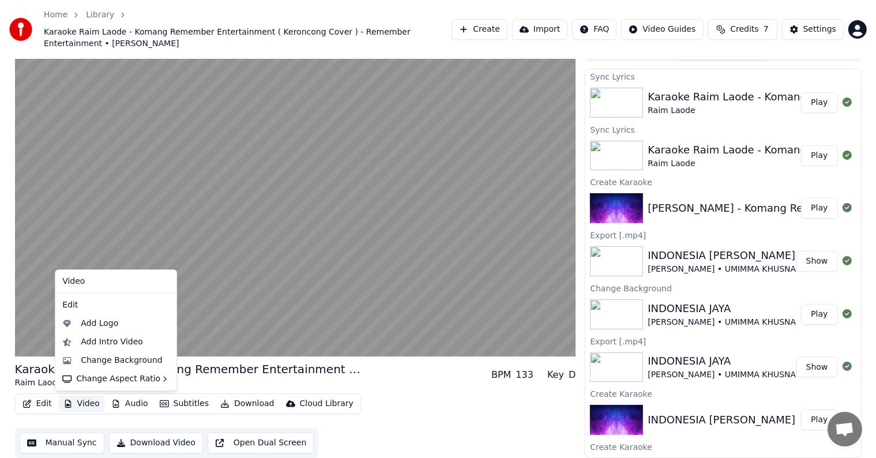
click at [106, 281] on div "Video" at bounding box center [116, 281] width 116 height 18
click at [78, 281] on div "Video" at bounding box center [116, 281] width 116 height 18
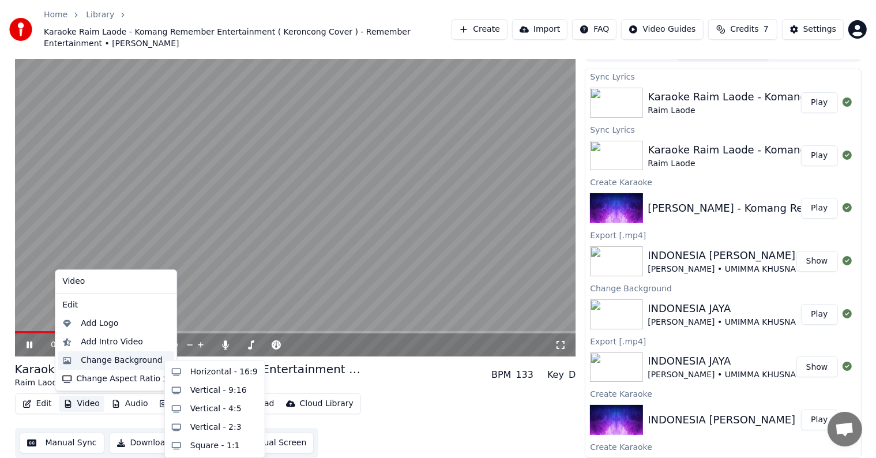
click at [104, 363] on div "Change Background" at bounding box center [122, 361] width 82 height 12
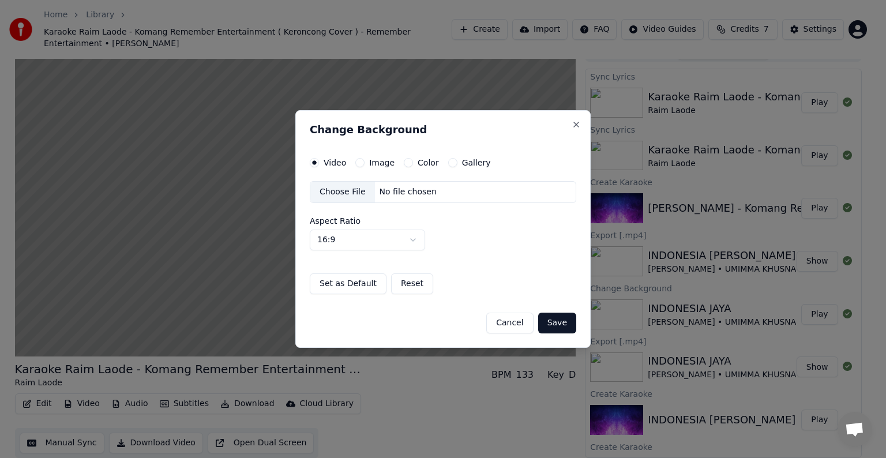
click at [318, 194] on div "Choose File" at bounding box center [342, 192] width 65 height 21
click at [551, 320] on button "Save" at bounding box center [557, 323] width 38 height 21
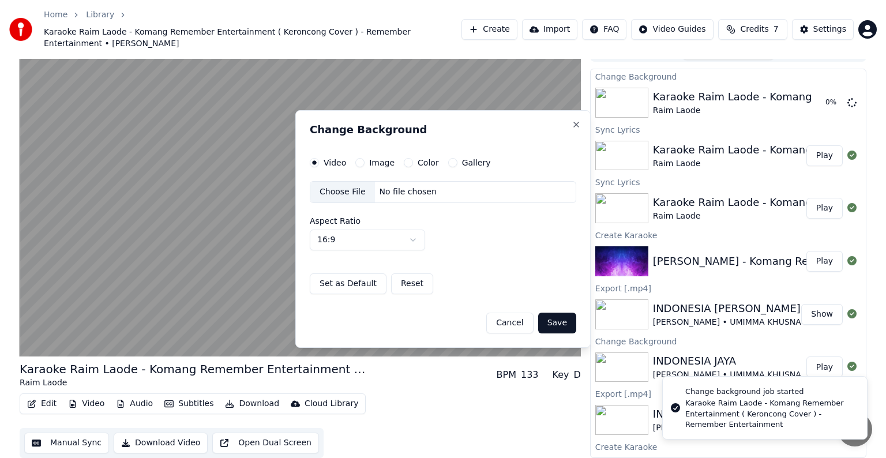
scroll to position [6, 0]
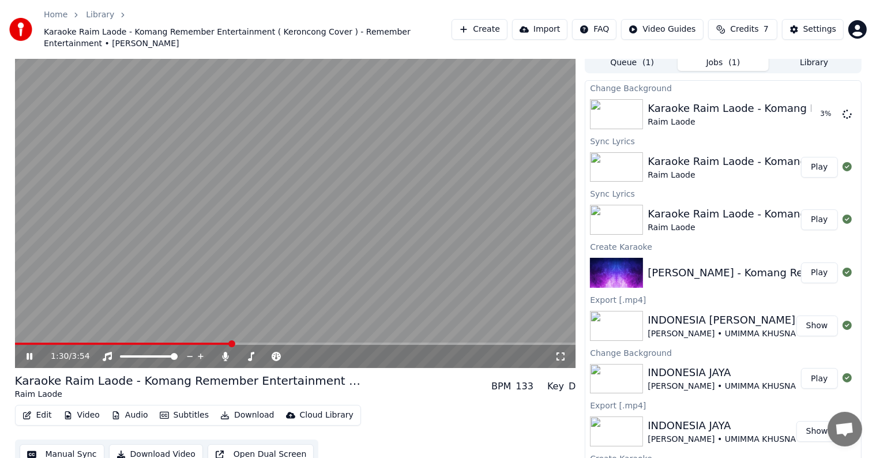
click at [25, 357] on icon at bounding box center [37, 356] width 27 height 9
click at [808, 116] on button "Play" at bounding box center [819, 114] width 36 height 21
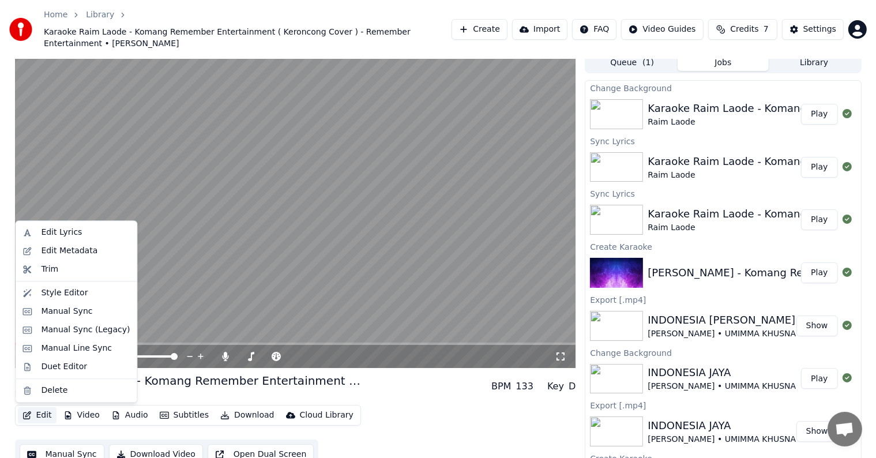
click at [33, 417] on button "Edit" at bounding box center [37, 415] width 39 height 16
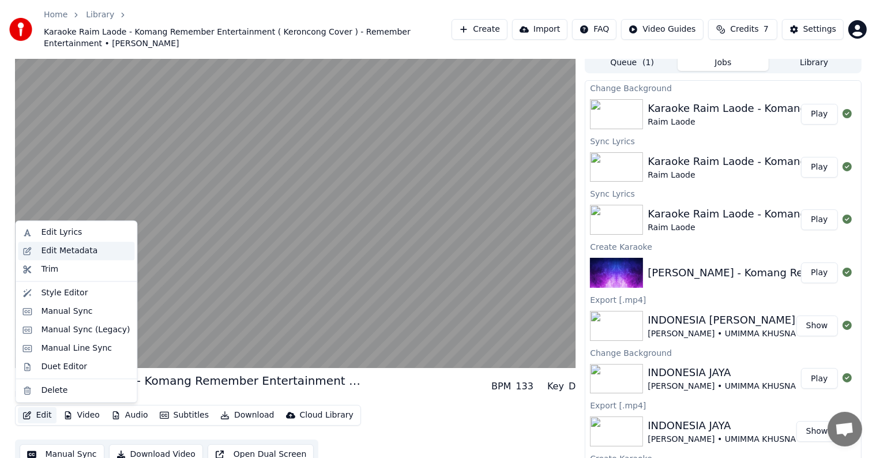
click at [76, 244] on div "Edit Metadata" at bounding box center [76, 251] width 116 height 18
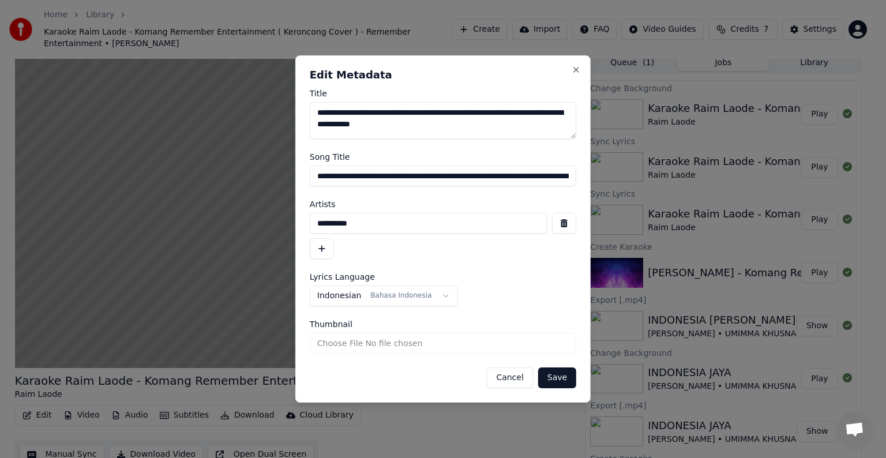
scroll to position [0, 125]
drag, startPoint x: 523, startPoint y: 171, endPoint x: 608, endPoint y: 183, distance: 86.1
click at [608, 183] on body "Home Library Karaoke Raim Laode - Komang Remember Entertainment ( Keroncong Cov…" at bounding box center [438, 223] width 876 height 458
click at [529, 178] on input "**********" at bounding box center [443, 175] width 266 height 21
drag, startPoint x: 470, startPoint y: 175, endPoint x: 716, endPoint y: 143, distance: 247.2
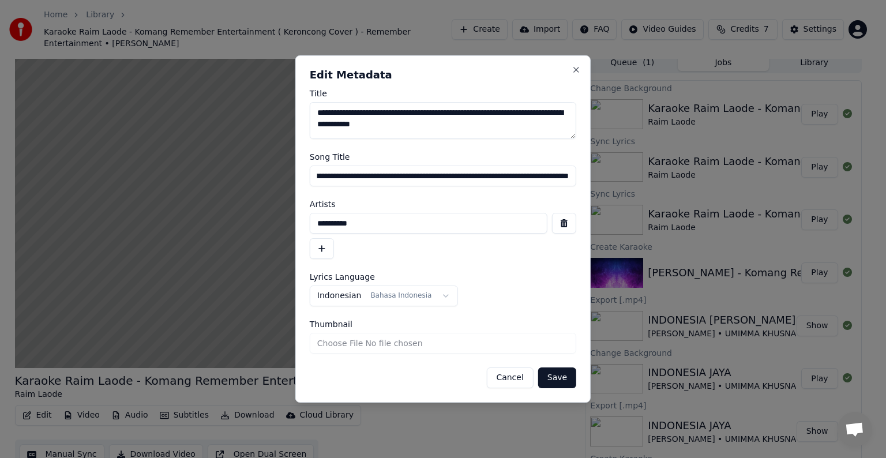
click at [724, 159] on body "Home Library Karaoke Raim Laode - Komang Remember Entertainment ( Keroncong Cov…" at bounding box center [438, 223] width 876 height 458
drag, startPoint x: 503, startPoint y: 173, endPoint x: 655, endPoint y: 171, distance: 152.2
click at [655, 171] on body "Home Library Karaoke Raim Laode - Komang Remember Entertainment ( Keroncong Cov…" at bounding box center [438, 223] width 876 height 458
drag, startPoint x: 408, startPoint y: 176, endPoint x: 697, endPoint y: 133, distance: 291.5
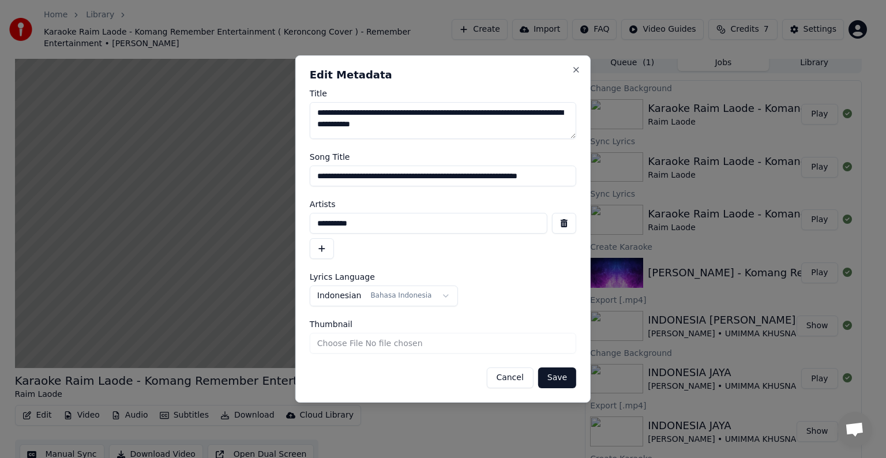
click at [731, 185] on body "Home Library Karaoke Raim Laode - Komang Remember Entertainment ( Keroncong Cov…" at bounding box center [438, 223] width 876 height 458
type input "**********"
click at [564, 382] on button "Save" at bounding box center [557, 377] width 38 height 21
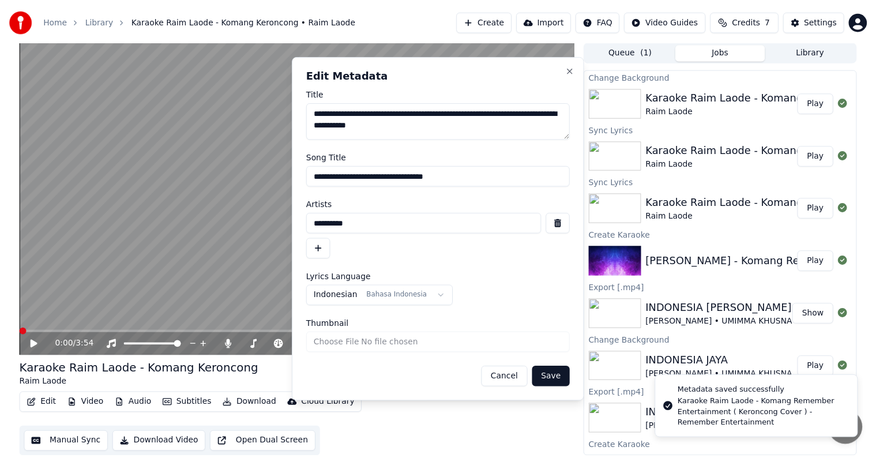
scroll to position [1, 0]
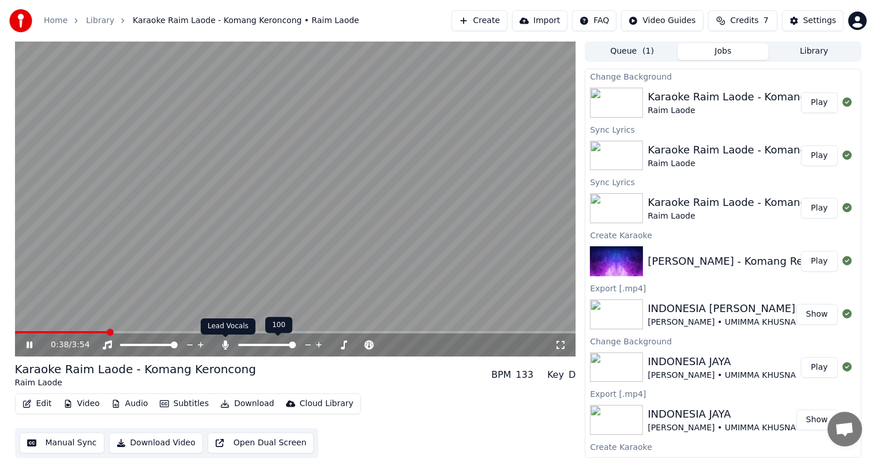
click at [227, 346] on icon at bounding box center [226, 344] width 6 height 9
click at [256, 406] on button "Download" at bounding box center [247, 404] width 63 height 16
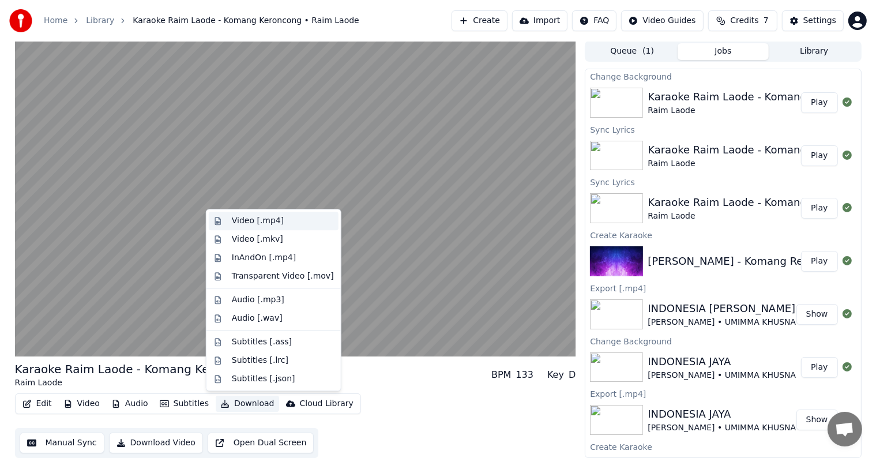
click at [284, 220] on div "Video [.mp4]" at bounding box center [283, 221] width 102 height 12
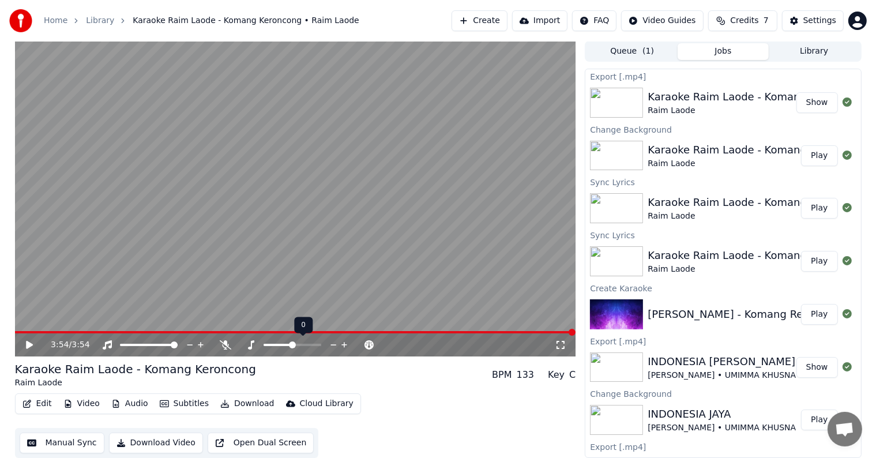
click at [291, 344] on span at bounding box center [278, 345] width 29 height 2
click at [25, 342] on icon at bounding box center [37, 344] width 27 height 9
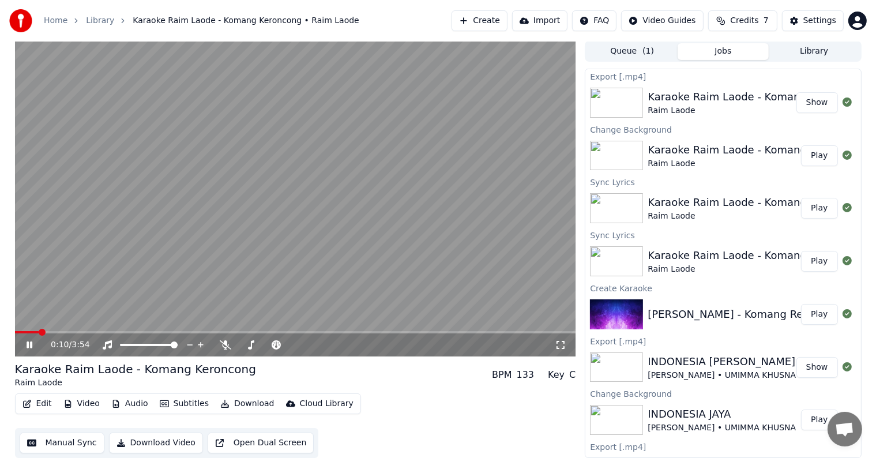
click at [224, 404] on button "Download" at bounding box center [247, 404] width 63 height 16
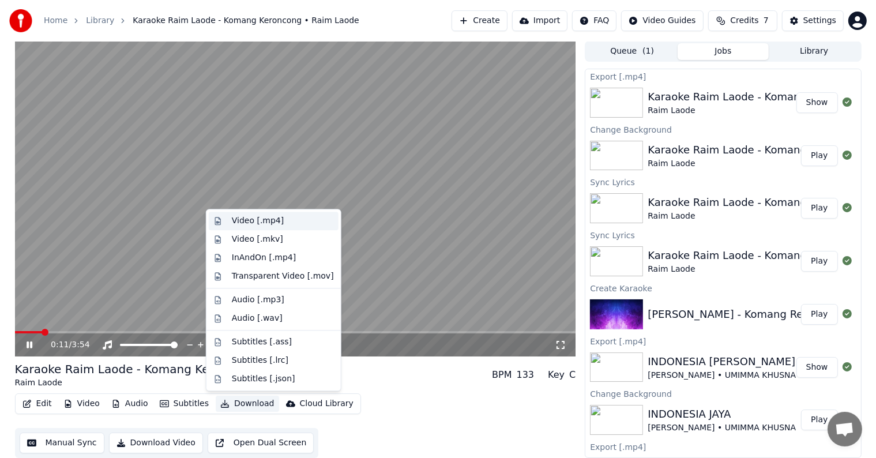
click at [266, 221] on div "Video [.mp4]" at bounding box center [258, 221] width 52 height 12
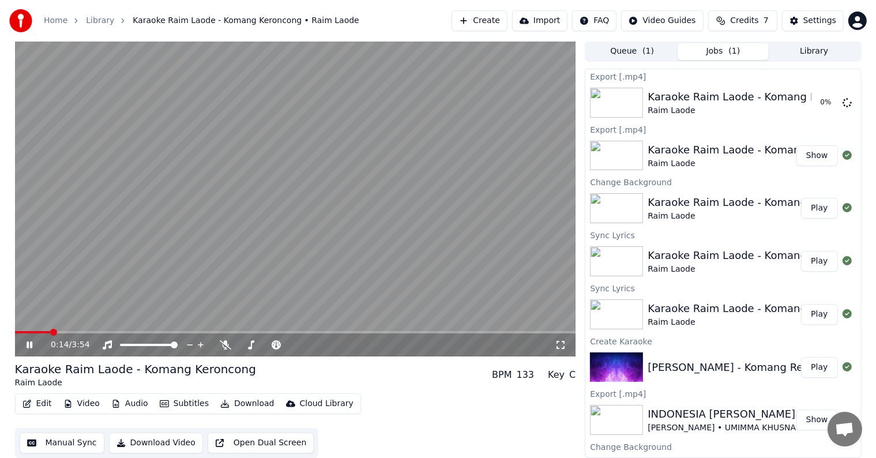
click at [28, 345] on icon at bounding box center [30, 344] width 6 height 7
